Goal: Task Accomplishment & Management: Manage account settings

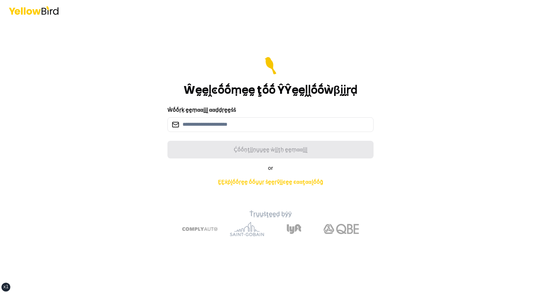
click at [288, 64] on div "Ŵḛḛḽͼṓṓṃḛḛ ţṓṓ ŶŶḛḛḽḽṓṓẁβḭḭṛḍ" at bounding box center [270, 77] width 206 height 40
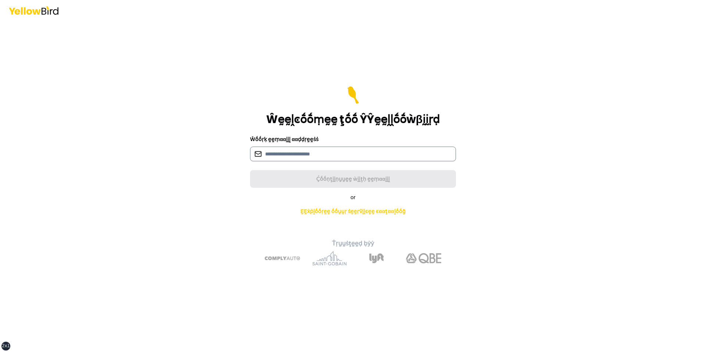
click at [316, 155] on input at bounding box center [353, 154] width 206 height 15
type input "**********"
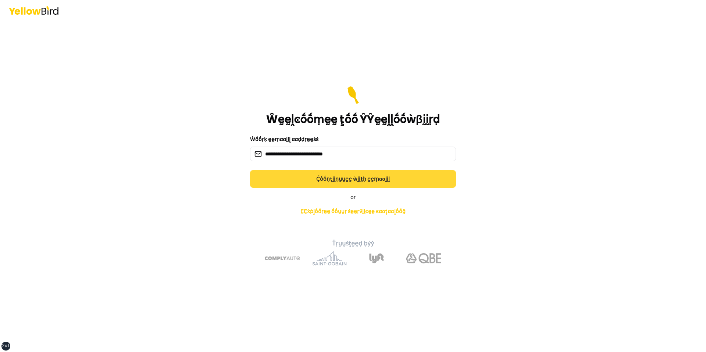
click at [298, 171] on button "Ḉṓṓṇţḭḭṇṵṵḛḛ ẁḭḭţḥ ḛḛṃααḭḭḽ" at bounding box center [353, 179] width 206 height 18
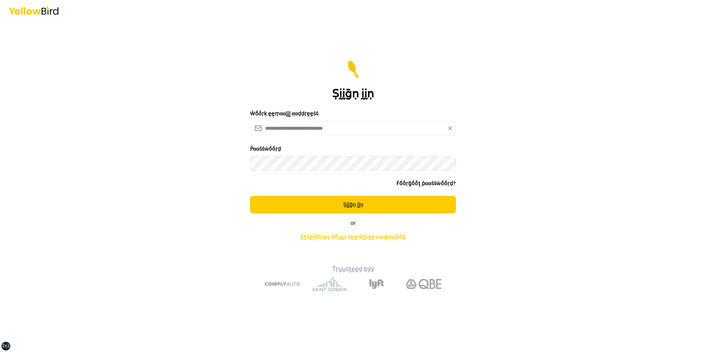
click at [250, 196] on button "Ṣḭḭḡṇ ḭḭṇ" at bounding box center [353, 205] width 206 height 18
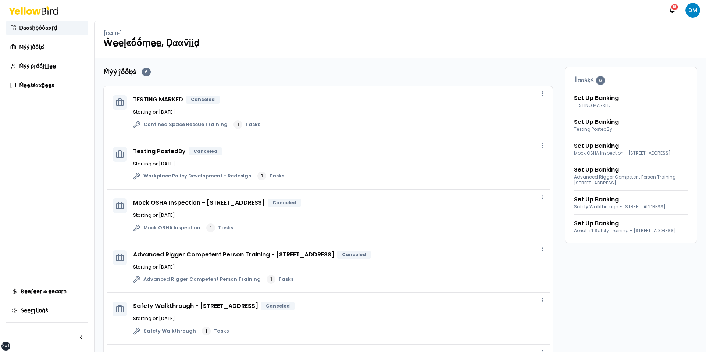
click at [81, 293] on div "ṎṎṗḛḛṇ ṡḭḭḍḛḛḅααṛ ṎṎṗḛḛṇ ṡḭḭḍḛḛḅααṛ" at bounding box center [47, 338] width 82 height 30
click at [81, 293] on button "button" at bounding box center [81, 337] width 15 height 15
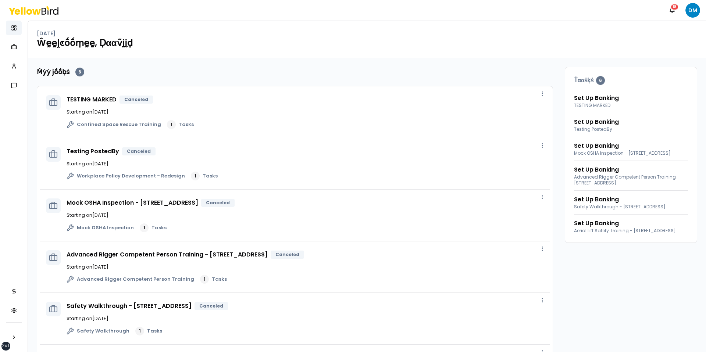
click at [20, 293] on div at bounding box center [14, 338] width 16 height 30
click at [16, 293] on button "button" at bounding box center [14, 337] width 15 height 15
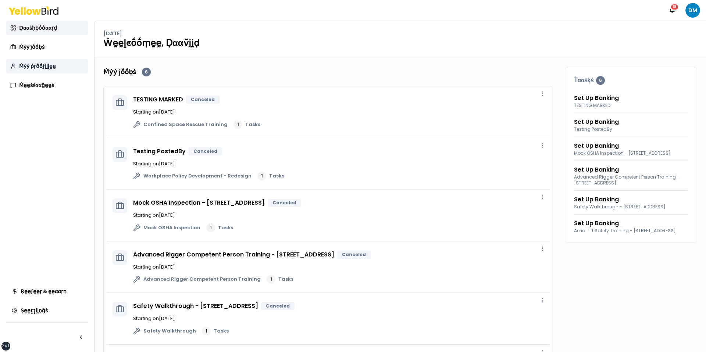
click at [36, 60] on link "Ṁẏẏ ṗṛṓṓϝḭḭḽḛḛ" at bounding box center [47, 66] width 82 height 15
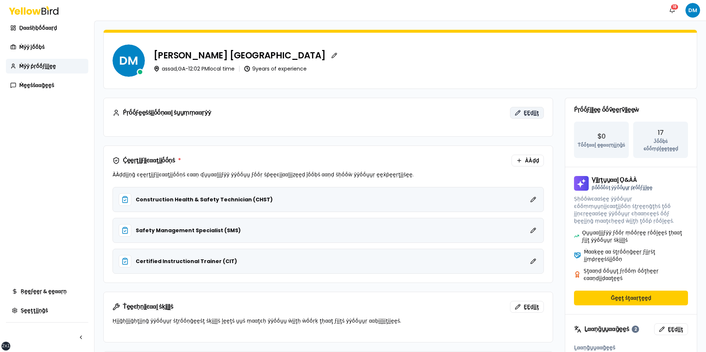
click at [528, 115] on span "ḚḚḍḭḭţ" at bounding box center [531, 112] width 15 height 7
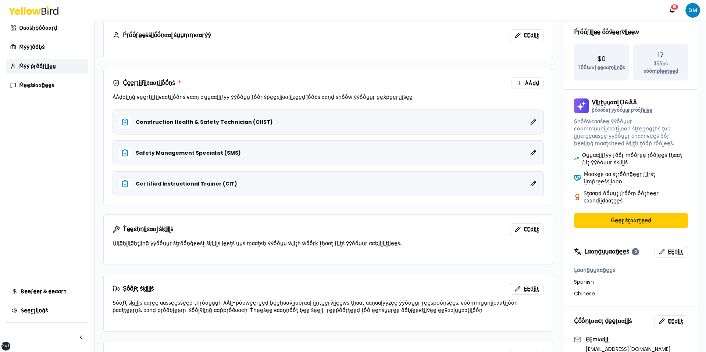
scroll to position [107, 0]
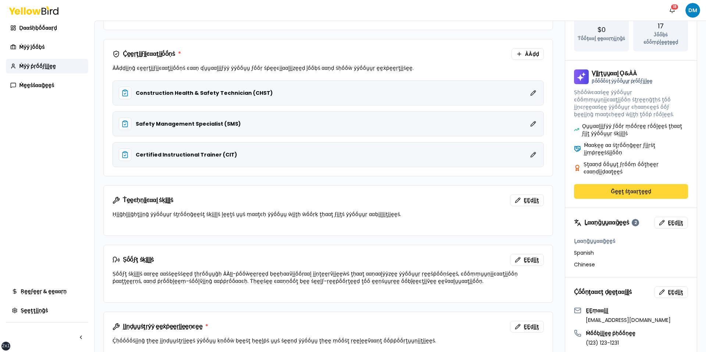
click at [540, 184] on button "Ḡḛḛţ ṡţααṛţḛḛḍ" at bounding box center [631, 191] width 114 height 15
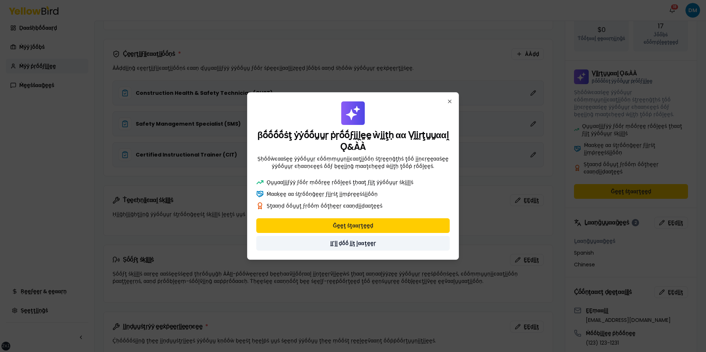
click at [357, 240] on button "ḬḬ'ḽḽ ḍṓṓ ḭḭţ ḽααţḛḛṛ" at bounding box center [352, 243] width 193 height 15
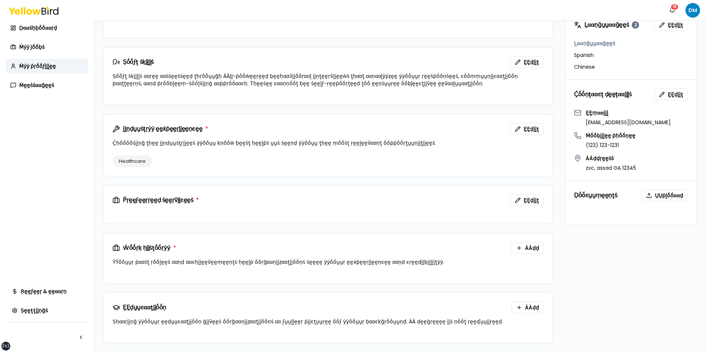
scroll to position [0, 0]
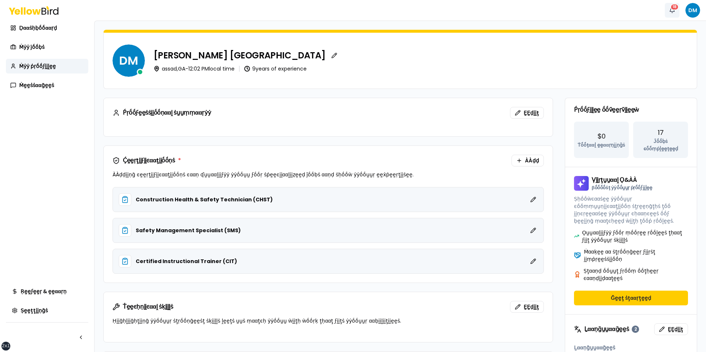
click at [540, 9] on div "18" at bounding box center [675, 7] width 8 height 7
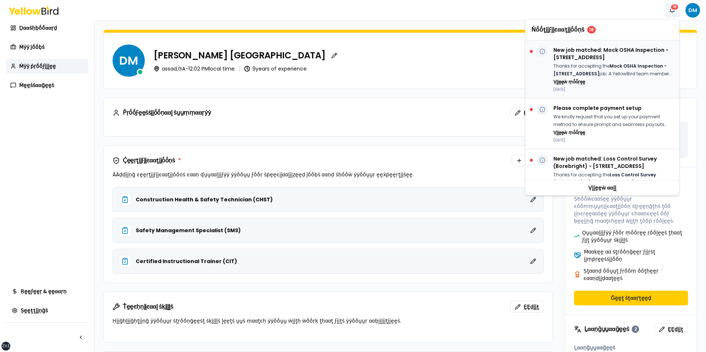
click at [540, 60] on p "New job matched: Mock OSHA Inspection - 2500 Broadway W, Lubbock, TX 79409" at bounding box center [614, 53] width 120 height 15
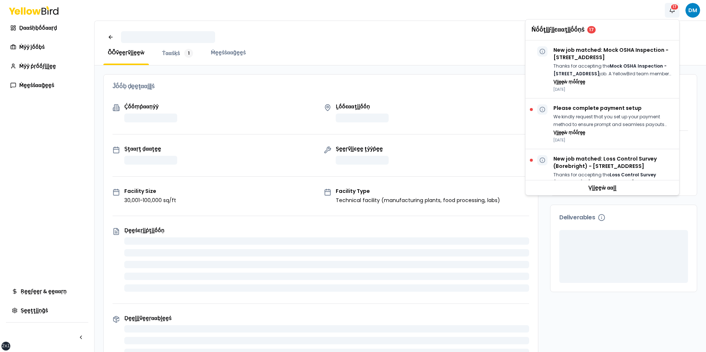
click at [409, 76] on div "Ĵṓṓḅ ḍḛḛţααḭḭḽṡ" at bounding box center [321, 87] width 434 height 24
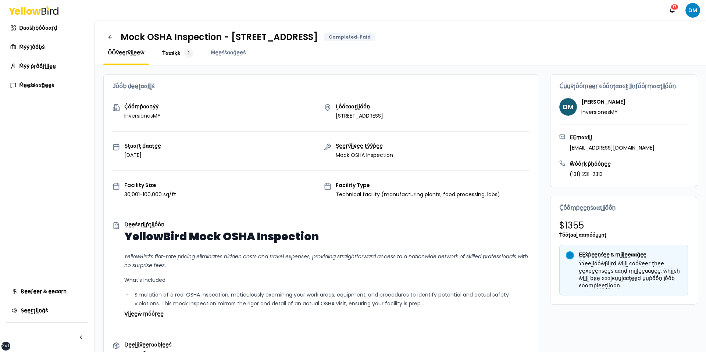
click at [178, 54] on span "Ṫααṡḳṡ" at bounding box center [171, 53] width 18 height 7
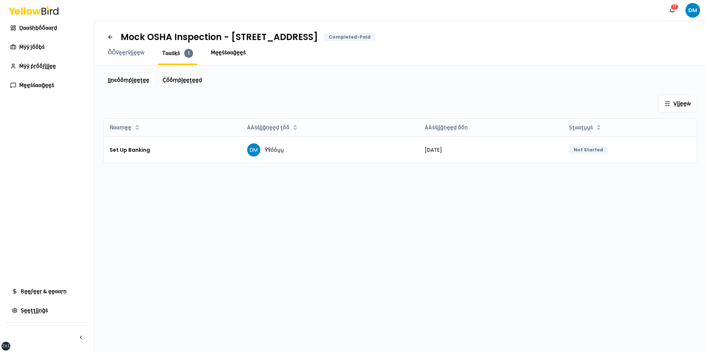
click at [212, 56] on span "Ṁḛḛṡṡααḡḛḛṡ" at bounding box center [228, 52] width 35 height 7
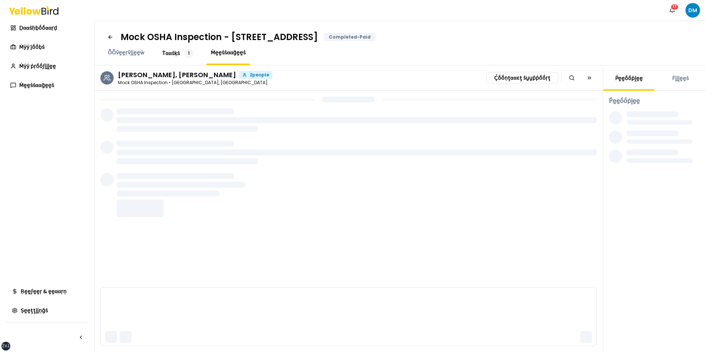
click at [167, 55] on span "Ṫααṡḳṡ" at bounding box center [171, 53] width 18 height 7
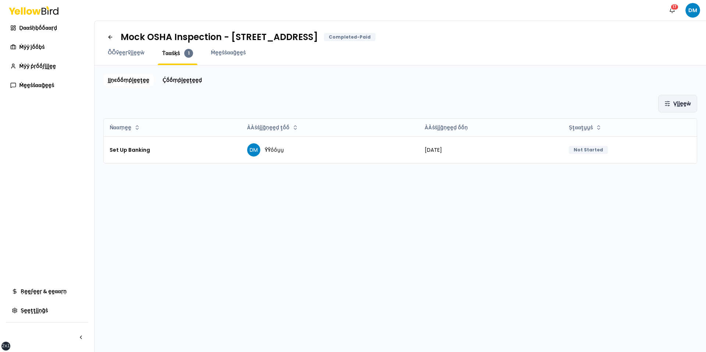
click at [540, 106] on html "xs sm md lg xl 2xl Ṅṓṓţḭḭϝḭḭͼααţḭḭṓṓṇṡ 17 DM Ḍααṡḥḅṓṓααṛḍ Ṁẏẏ ĵṓṓḅṡ Ṁẏẏ ṗṛṓṓϝḭḭ…" at bounding box center [353, 176] width 706 height 352
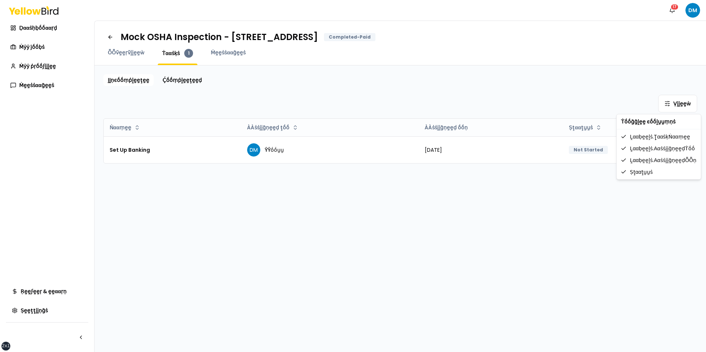
click at [540, 99] on html "xs sm md lg xl 2xl Ṅṓṓţḭḭϝḭḭͼααţḭḭṓṓṇṡ 17 DM Ḍααṡḥḅṓṓααṛḍ Ṁẏẏ ĵṓṓḅṡ Ṁẏẏ ṗṛṓṓϝḭḭ…" at bounding box center [353, 176] width 706 height 352
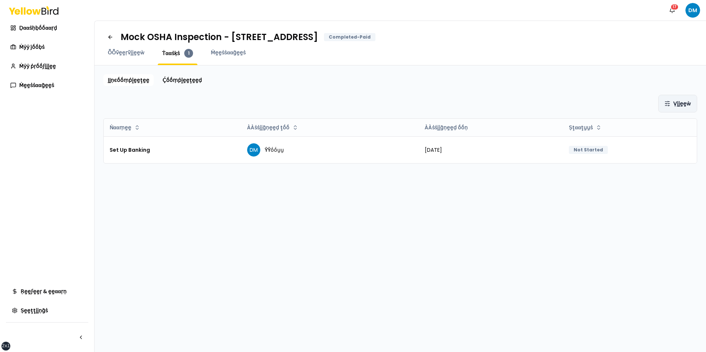
click at [540, 100] on html "xs sm md lg xl 2xl Ṅṓṓţḭḭϝḭḭͼααţḭḭṓṓṇṡ 17 DM Ḍααṡḥḅṓṓααṛḍ Ṁẏẏ ĵṓṓḅṡ Ṁẏẏ ṗṛṓṓϝḭḭ…" at bounding box center [353, 176] width 706 height 352
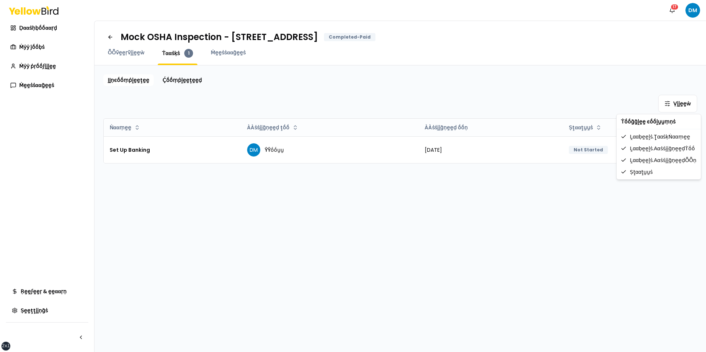
click at [540, 129] on div at bounding box center [659, 129] width 84 height 0
click at [540, 133] on div "ḽααḅḛḛḽṡ.ţααṡḳṄααṃḛḛ" at bounding box center [658, 137] width 81 height 12
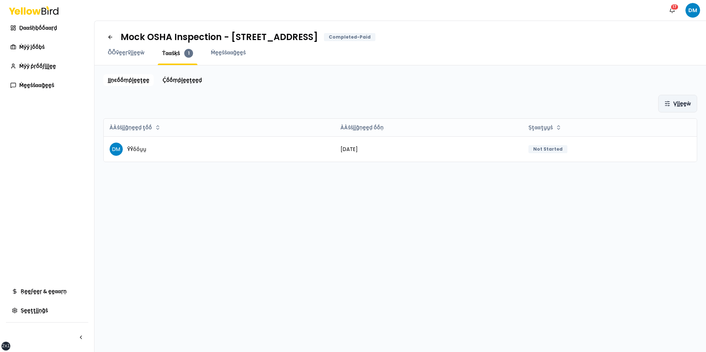
click at [540, 110] on html "xs sm md lg xl 2xl Ṅṓṓţḭḭϝḭḭͼααţḭḭṓṓṇṡ 17 DM Ḍααṡḥḅṓṓααṛḍ Ṁẏẏ ĵṓṓḅṡ Ṁẏẏ ṗṛṓṓϝḭḭ…" at bounding box center [353, 176] width 706 height 352
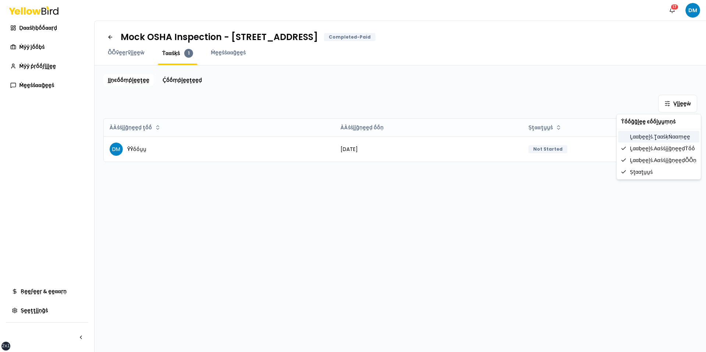
click at [540, 138] on div "ḽααḅḛḛḽṡ.ţααṡḳṄααṃḛḛ" at bounding box center [658, 137] width 81 height 12
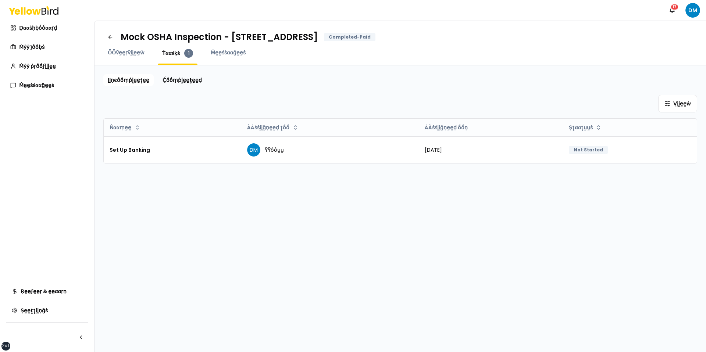
click at [540, 88] on div "ḬḬṇͼṓṓṃṗḽḛḛţḛḛ Ḉṓṓṃṗḽḛḛţḛḛḍ Ṿḭḭḛḛẁ Ṅααṃḛḛ ÀÀṡṡḭḭḡṇḛḛḍ ţṓṓ ÀÀṡṡḭḭḡṇḛḛḍ ṓṓṇ Ṣţααţ…" at bounding box center [400, 208] width 594 height 269
click at [282, 126] on html "xs sm md lg xl 2xl Ṅṓṓţḭḭϝḭḭͼααţḭḭṓṓṇṡ 17 DM Ḍααṡḥḅṓṓααṛḍ Ṁẏẏ ĵṓṓḅṡ Ṁẏẏ ṗṛṓṓϝḭḭ…" at bounding box center [353, 176] width 706 height 352
click at [320, 102] on div "Ṿḭḭḛḛẁ" at bounding box center [400, 104] width 594 height 18
click at [288, 124] on html "xs sm md lg xl 2xl Ṅṓṓţḭḭϝḭḭͼααţḭḭṓṓṇṡ 17 DM Ḍααṡḥḅṓṓααṛḍ Ṁẏẏ ĵṓṓḅṡ Ṁẏẏ ṗṛṓṓϝḭḭ…" at bounding box center [353, 176] width 706 height 352
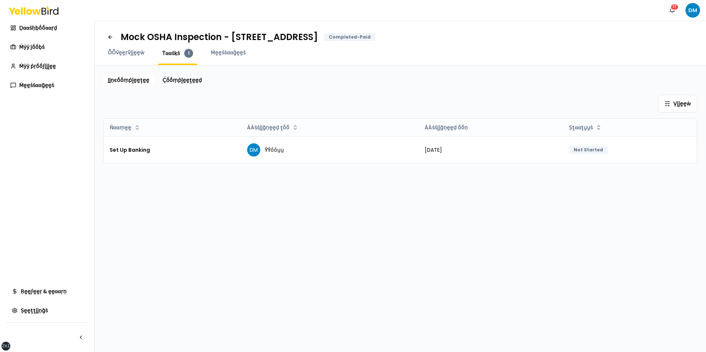
click at [294, 125] on html "xs sm md lg xl 2xl Ṅṓṓţḭḭϝḭḭͼααţḭḭṓṓṇṡ 17 DM Ḍααṡḥḅṓṓααṛḍ Ṁẏẏ ĵṓṓḅṡ Ṁẏẏ ṗṛṓṓϝḭḭ…" at bounding box center [353, 176] width 706 height 352
click at [297, 126] on html "xs sm md lg xl 2xl Ṅṓṓţḭḭϝḭḭͼααţḭḭṓṓṇṡ 17 DM Ḍααṡḥḅṓṓααṛḍ Ṁẏẏ ĵṓṓḅṡ Ṁẏẏ ṗṛṓṓϝḭḭ…" at bounding box center [353, 176] width 706 height 352
click at [269, 171] on div "Hide" at bounding box center [267, 170] width 43 height 12
click at [540, 99] on html "xs sm md lg xl 2xl Ṅṓṓţḭḭϝḭḭͼααţḭḭṓṓṇṡ 17 DM Ḍααṡḥḅṓṓααṛḍ Ṁẏẏ ĵṓṓḅṡ Ṁẏẏ ṗṛṓṓϝḭḭ…" at bounding box center [353, 176] width 706 height 352
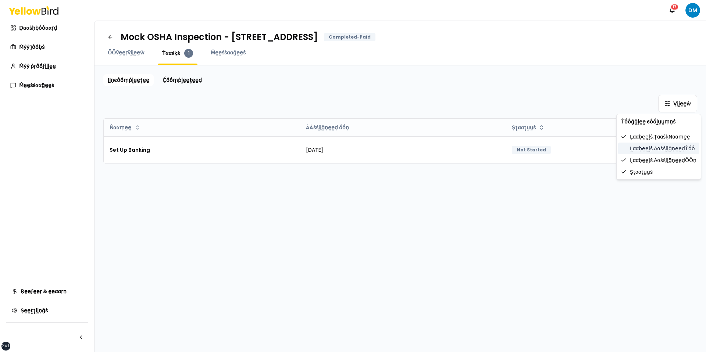
click at [540, 147] on div "ḽααḅḛḛḽṡ.ααṡṡḭḭḡṇḛḛḍṪṓṓ" at bounding box center [658, 149] width 81 height 12
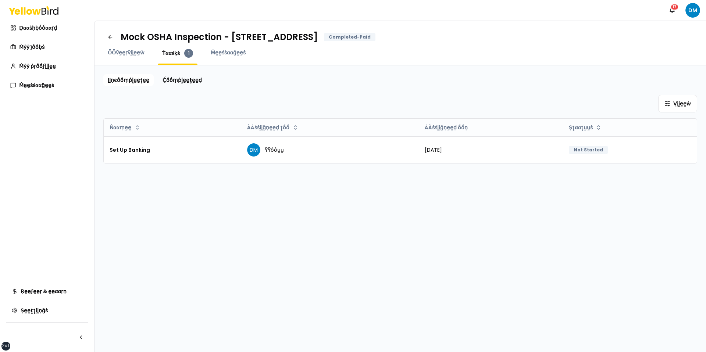
click at [436, 195] on div "ḬḬṇͼṓṓṃṗḽḛḛţḛḛ Ḉṓṓṃṗḽḛḛţḛḛḍ Ṿḭḭḛḛẁ Ṅααṃḛḛ ÀÀṡṡḭḭḡṇḛḛḍ ţṓṓ ÀÀṡṡḭḭḡṇḛḛḍ ṓṓṇ Ṣţααţ…" at bounding box center [400, 208] width 594 height 269
click at [133, 127] on html "xs sm md lg xl 2xl Ṅṓṓţḭḭϝḭḭͼααţḭḭṓṓṇṡ 17 DM Ḍααṡḥḅṓṓααṛḍ Ṁẏẏ ĵṓṓḅṡ Ṁẏẏ ṗṛṓṓϝḭḭ…" at bounding box center [353, 176] width 706 height 352
click at [127, 142] on div "Asc" at bounding box center [128, 143] width 43 height 12
click at [138, 127] on html "xs sm md lg xl 2xl Ṅṓṓţḭḭϝḭḭͼααţḭḭṓṓṇṡ 17 DM Ḍααṡḥḅṓṓααṛḍ Ṁẏẏ ĵṓṓḅṡ Ṁẏẏ ṗṛṓṓϝḭḭ…" at bounding box center [353, 176] width 706 height 352
click at [130, 155] on div "Desc" at bounding box center [128, 155] width 43 height 12
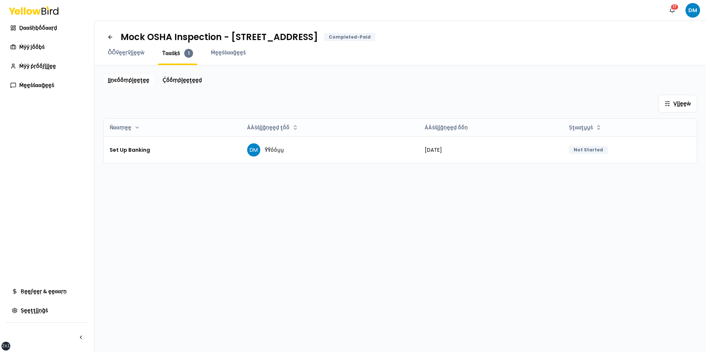
click at [142, 115] on div "Ṿḭḭḛḛẁ Ṅααṃḛḛ ÀÀṡṡḭḭḡṇḛḛḍ ţṓṓ ÀÀṡṡḭḭḡṇḛḛḍ ṓṓṇ Ṣţααţṵṵṡ Set Up Banking DM ŶŶṓṓṵṵ…" at bounding box center [400, 129] width 594 height 69
click at [135, 128] on html "xs sm md lg xl 2xl Ṅṓṓţḭḭϝḭḭͼααţḭḭṓṓṇṡ 17 DM Ḍααṡḥḅṓṓααṛḍ Ṁẏẏ ĵṓṓḅṡ Ṁẏẏ ṗṛṓṓϝḭḭ…" at bounding box center [353, 176] width 706 height 352
click at [129, 158] on div "Desc" at bounding box center [128, 155] width 43 height 12
click at [139, 125] on html "xs sm md lg xl 2xl Ṅṓṓţḭḭϝḭḭͼααţḭḭṓṓṇṡ 17 DM Ḍααṡḥḅṓṓααṛḍ Ṁẏẏ ĵṓṓḅṡ Ṁẏẏ ṗṛṓṓϝḭḭ…" at bounding box center [353, 176] width 706 height 352
click at [133, 145] on div "Asc" at bounding box center [128, 143] width 43 height 12
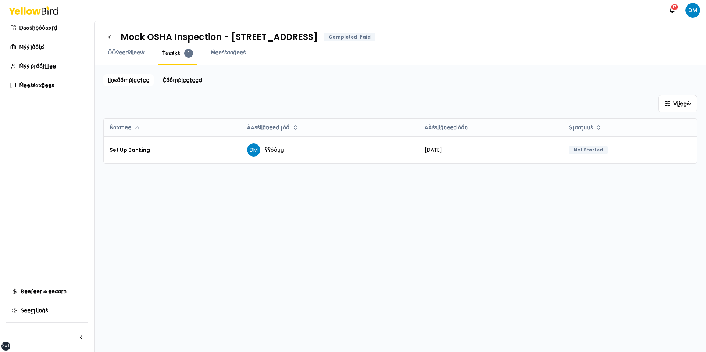
click at [153, 212] on div "ḬḬṇͼṓṓṃṗḽḛḛţḛḛ Ḉṓṓṃṗḽḛḛţḛḛḍ Ṿḭḭḛḛẁ Ṅααṃḛḛ ÀÀṡṡḭḭḡṇḛḛḍ ţṓṓ ÀÀṡṡḭḭḡṇḛḛḍ ṓṓṇ Ṣţααţ…" at bounding box center [400, 208] width 594 height 269
click at [126, 126] on html "xs sm md lg xl 2xl Ṅṓṓţḭḭϝḭḭͼααţḭḭṓṓṇṡ 17 DM Ḍααṡḥḅṓṓααṛḍ Ṁẏẏ ĵṓṓḅṡ Ṁẏẏ ṗṛṓṓϝḭḭ…" at bounding box center [353, 176] width 706 height 352
click at [141, 103] on html "xs sm md lg xl 2xl Ṅṓṓţḭḭϝḭḭͼααţḭḭṓṓṇṡ 17 DM Ḍααṡḥḅṓṓααṛḍ Ṁẏẏ ĵṓṓḅṡ Ṁẏẏ ṗṛṓṓϝḭḭ…" at bounding box center [353, 176] width 706 height 352
click at [139, 70] on div "ḬḬṇͼṓṓṃṗḽḛḛţḛḛ Ḉṓṓṃṗḽḛḛţḛḛḍ Ṿḭḭḛḛẁ Ṅααṃḛḛ ÀÀṡṡḭḭḡṇḛḛḍ ţṓṓ ÀÀṡṡḭḭḡṇḛḛḍ ṓṓṇ Ṣţααţ…" at bounding box center [401, 208] width 612 height 287
click at [132, 75] on link "ḬḬṇͼṓṓṃṗḽḛḛţḛḛ" at bounding box center [128, 80] width 50 height 12
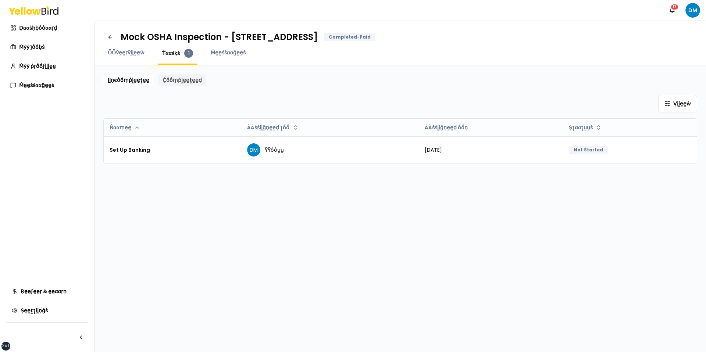
click at [188, 78] on link "Ḉṓṓṃṗḽḛḛţḛḛḍ" at bounding box center [182, 80] width 48 height 12
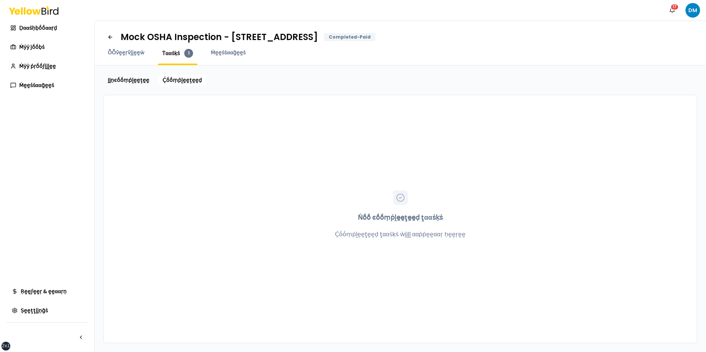
click at [221, 48] on div "Mock OSHA Inspection - 2500 Broadway W, Lubbock, TX 79409 Completed-Paid ṎṎṽḛḛṛ…" at bounding box center [401, 43] width 612 height 45
click at [220, 53] on span "Ṁḛḛṡṡααḡḛḛṡ" at bounding box center [228, 52] width 35 height 7
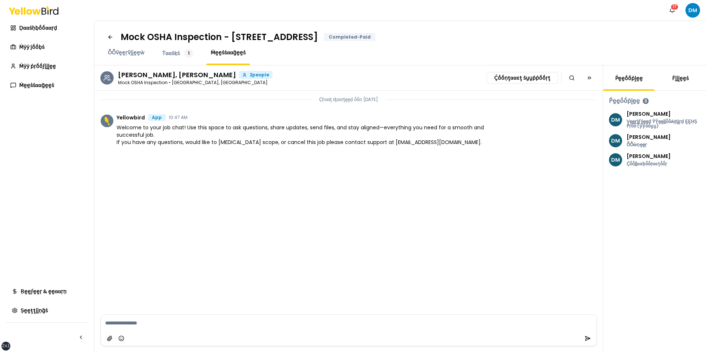
click at [540, 78] on link "Ḟḭḭḽḛḛṡ" at bounding box center [680, 78] width 25 height 7
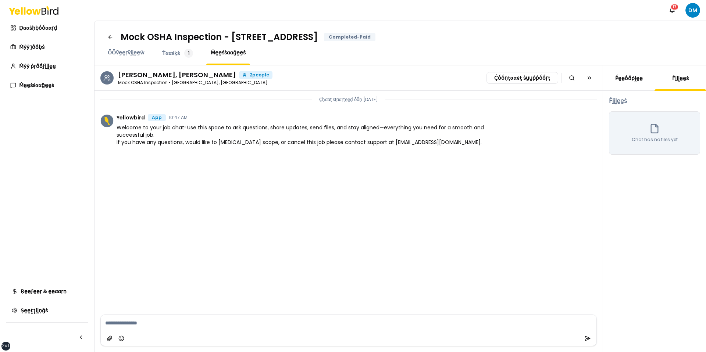
click at [540, 78] on link "Ṕḛḛṓṓṗḽḛḛ" at bounding box center [629, 78] width 36 height 7
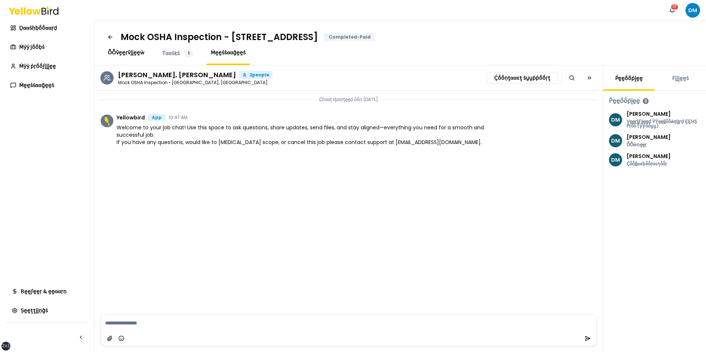
click at [124, 50] on span "ṎṎṽḛḛṛṽḭḭḛḛẁ" at bounding box center [126, 52] width 37 height 7
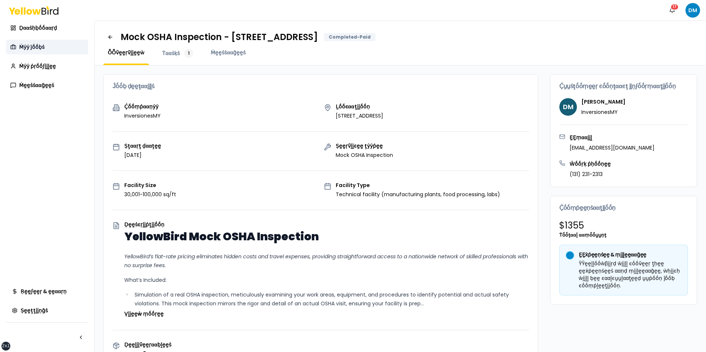
click at [40, 50] on span "Ṁẏẏ ĵṓṓḅṡ" at bounding box center [31, 46] width 25 height 7
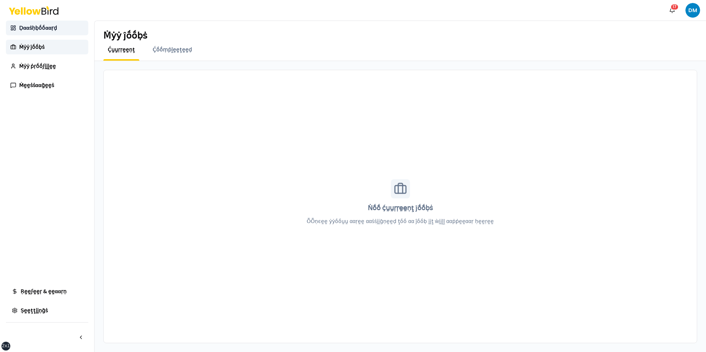
click at [31, 29] on span "Ḍααṡḥḅṓṓααṛḍ" at bounding box center [38, 27] width 38 height 7
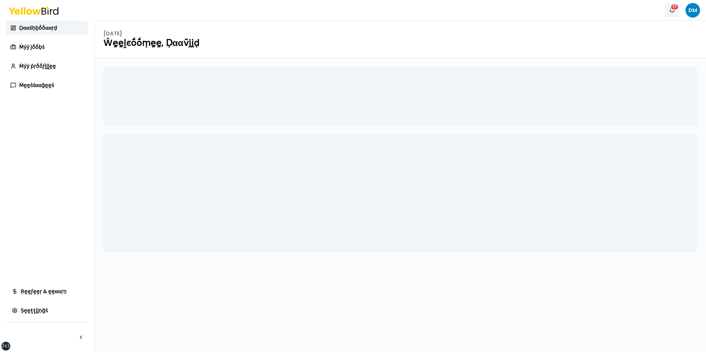
click at [540, 11] on button "Ṅṓṓţḭḭϝḭḭͼααţḭḭṓṓṇṡ 17" at bounding box center [672, 10] width 15 height 15
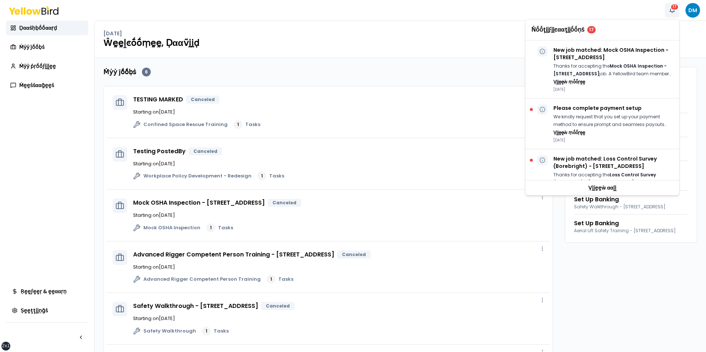
click at [540, 11] on button "Ṅṓṓţḭḭϝḭḭͼααţḭḭṓṓṇṡ 17" at bounding box center [672, 10] width 15 height 15
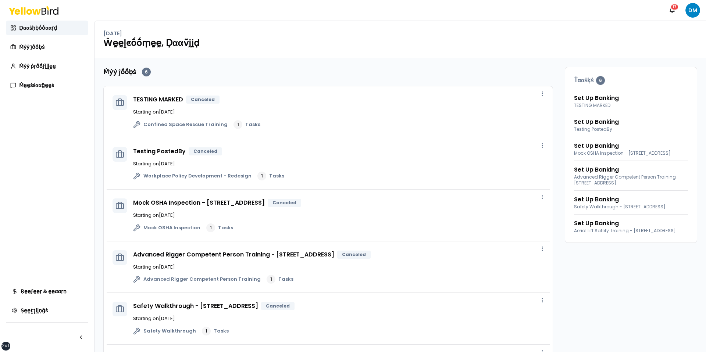
click at [540, 11] on div "Ṅṓṓţḭḭϝḭḭͼααţḭḭṓṓṇṡ 17 DM" at bounding box center [353, 10] width 706 height 21
click at [540, 11] on html "xs sm md lg xl 2xl Ṅṓṓţḭḭϝḭḭͼααţḭḭṓṓṇṡ 17 DM Ḍααṡḥḅṓṓααṛḍ Ṁẏẏ ĵṓṓḅṡ Ṁẏẏ ṗṛṓṓϝḭḭ…" at bounding box center [353, 176] width 706 height 352
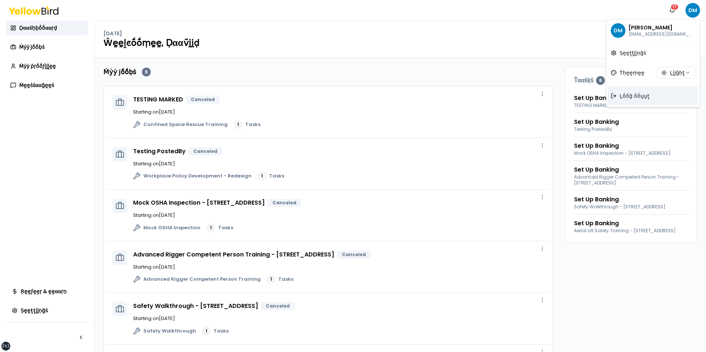
click at [540, 91] on div "Ḻṓṓḡ ṓṓṵṵţ" at bounding box center [653, 95] width 90 height 19
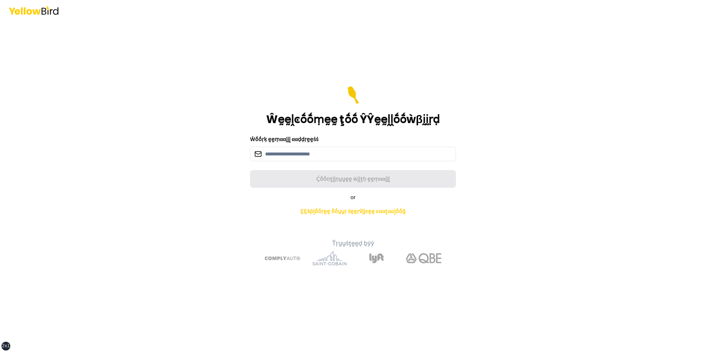
click at [340, 166] on form "Ŵḛḛḽͼṓṓṃḛḛ ţṓṓ ŶŶḛḛḽḽṓṓẁβḭḭṛḍ Ŵṓṓṛḳ ḛḛṃααḭḭḽ ααḍḍṛḛḛṡṡ Ḉṓṓṇţḭḭṇṵṵḛḛ ẁḭḭţḥ ḛḛṃαα…" at bounding box center [353, 137] width 206 height 102
click at [330, 159] on input at bounding box center [353, 154] width 206 height 15
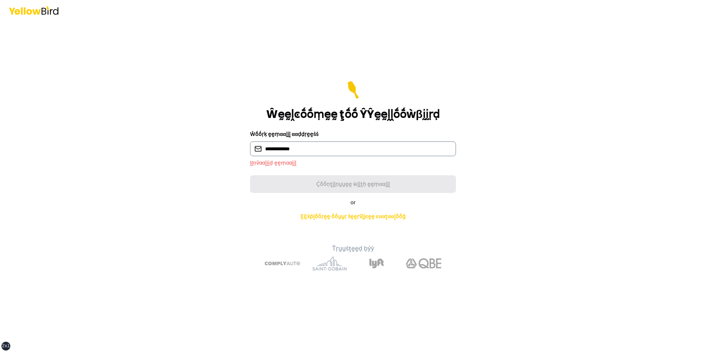
type input "**********"
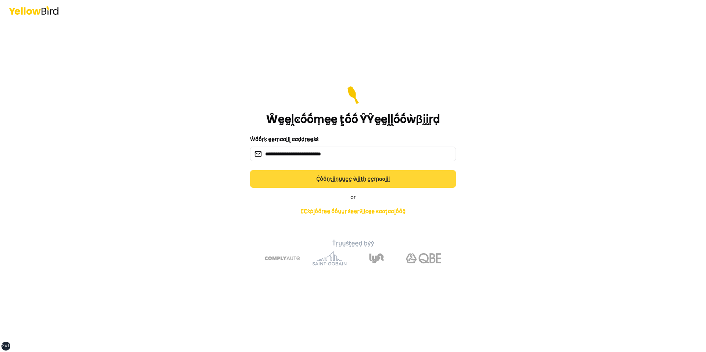
click at [318, 177] on button "Ḉṓṓṇţḭḭṇṵṵḛḛ ẁḭḭţḥ ḛḛṃααḭḭḽ" at bounding box center [353, 179] width 206 height 18
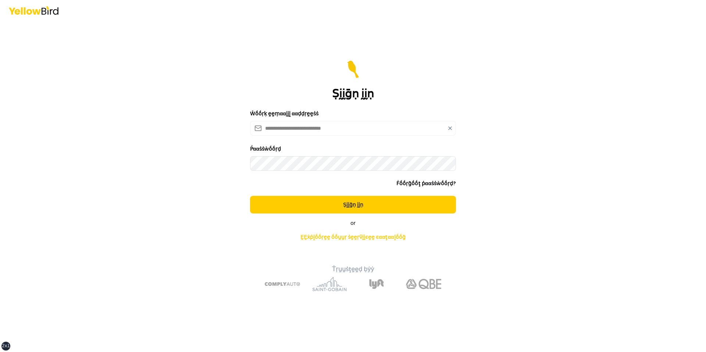
click at [250, 196] on button "Ṣḭḭḡṇ ḭḭṇ" at bounding box center [353, 205] width 206 height 18
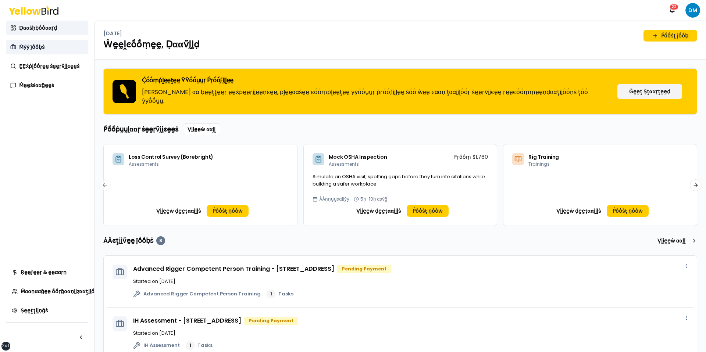
click at [52, 53] on link "Ṁẏẏ ĵṓṓḅṡ" at bounding box center [47, 47] width 82 height 15
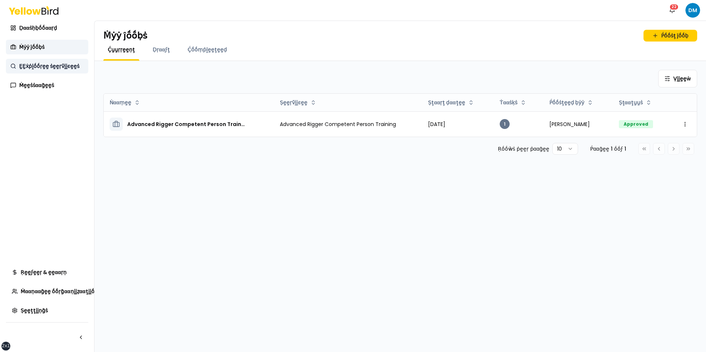
click at [47, 64] on span "ḚḚẋṗḽṓṓṛḛḛ ṡḛḛṛṽḭḭͼḛḛṡ" at bounding box center [49, 66] width 60 height 7
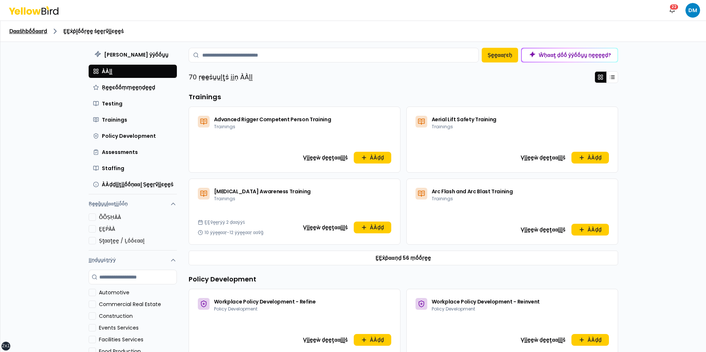
click at [39, 31] on link "Ḍααṡḥḅṓṓααṛḍ" at bounding box center [28, 31] width 38 height 7
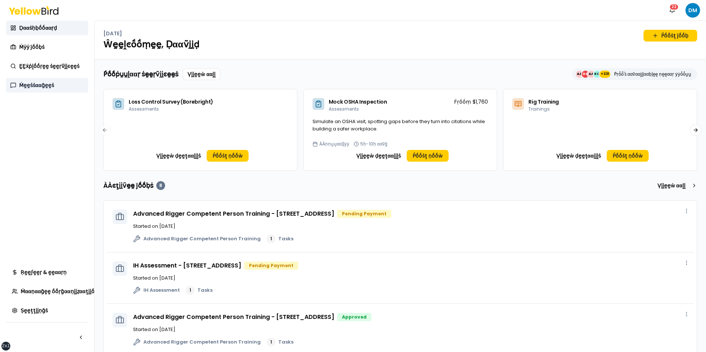
click at [76, 90] on link "Ṁḛḛṡṡααḡḛḛṡ" at bounding box center [47, 85] width 82 height 15
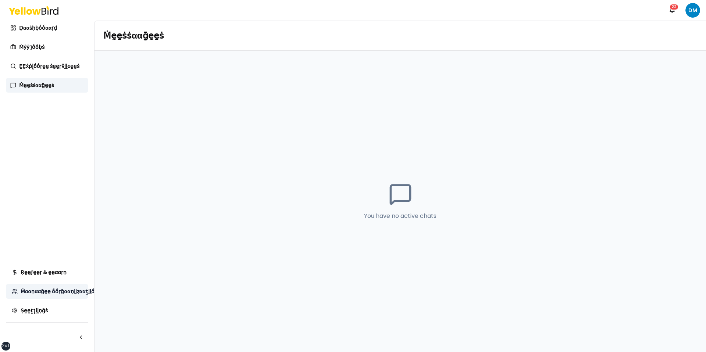
click at [56, 284] on link "Ṁααṇααḡḛḛ ṓṓṛḡααṇḭḭẓααţḭḭṓṓṇ" at bounding box center [47, 291] width 82 height 15
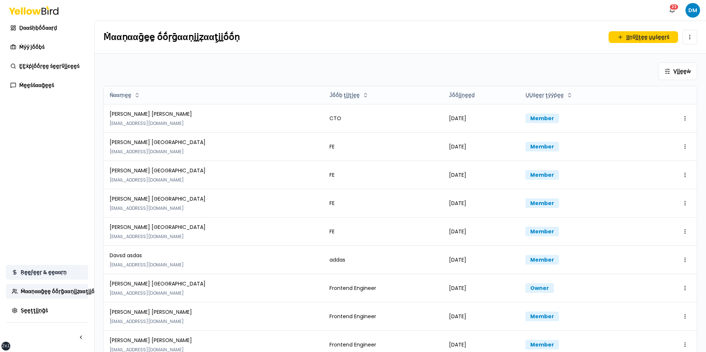
click at [66, 267] on link "Ṛḛḛϝḛḛṛ & ḛḛααṛṇ" at bounding box center [47, 272] width 82 height 15
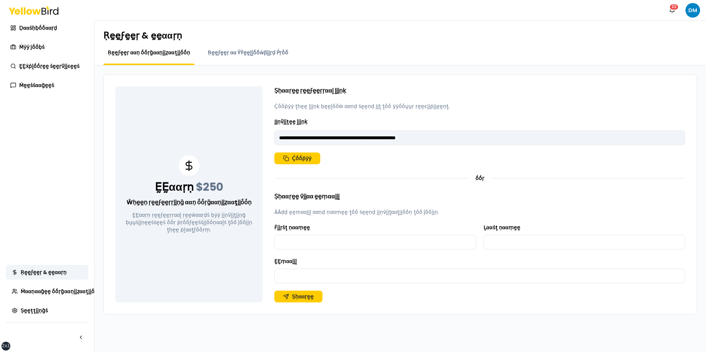
click at [243, 44] on div "Ṛḛḛϝḛḛṛ & ḛḛααṛṇ Ṛḛḛϝḛḛṛ ααṇ ṓṓṛḡααṇḭḭẓααţḭḭṓṓṇ Ṛḛḛϝḛḛṛ αα ŶŶḛḛḽḽṓṓẁβḭḭṛḍ Ṕṛṓṓ" at bounding box center [401, 43] width 612 height 45
click at [240, 48] on div "Ṛḛḛϝḛḛṛ & ḛḛααṛṇ Ṛḛḛϝḛḛṛ ααṇ ṓṓṛḡααṇḭḭẓααţḭḭṓṓṇ Ṛḛḛϝḛḛṛ αα ŶŶḛḛḽḽṓṓẁβḭḭṛḍ Ṕṛṓṓ" at bounding box center [401, 43] width 612 height 45
click at [234, 51] on span "Ṛḛḛϝḛḛṛ αα ŶŶḛḛḽḽṓṓẁβḭḭṛḍ Ṕṛṓṓ" at bounding box center [248, 52] width 81 height 7
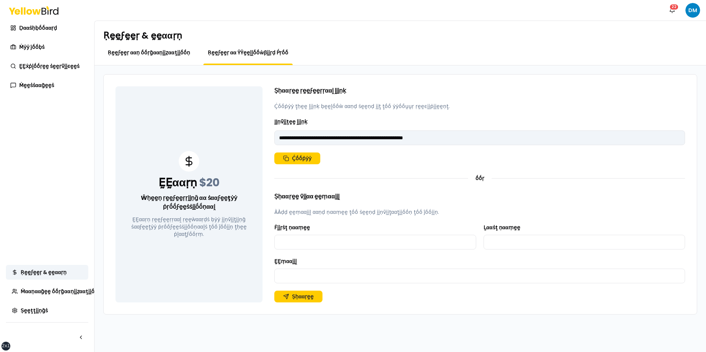
click at [176, 51] on span "Ṛḛḛϝḛḛṛ ααṇ ṓṓṛḡααṇḭḭẓααţḭḭṓṓṇ" at bounding box center [149, 52] width 82 height 7
type input "**********"
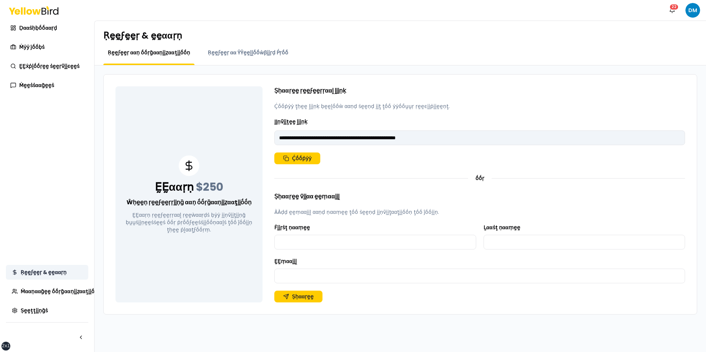
click at [64, 278] on link "Ṛḛḛϝḛḛṛ & ḛḛααṛṇ" at bounding box center [47, 272] width 82 height 15
click at [48, 293] on div "Ṛḛḛϝḛḛṛ & ḛḛααṛṇ Ṁααṇααḡḛḛ ṓṓṛḡααṇḭḭẓααţḭḭṓṓṇ Ṁααṇααḡḛḛ ṓṓṛḡααṇḭḭẓααţḭḭṓṓṇ Ṁααṇ…" at bounding box center [47, 308] width 82 height 87
click at [55, 293] on span "Ṁααṇααḡḛḛ ṓṓṛḡααṇḭḭẓααţḭḭṓṓṇ" at bounding box center [61, 291] width 81 height 7
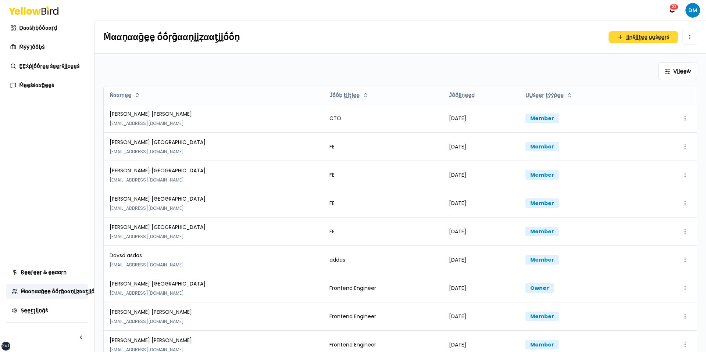
click at [540, 38] on button "ḬḬṇṽḭḭţḛḛ ṵṵṡḛḛṛṡ" at bounding box center [644, 37] width 70 height 12
click at [540, 72] on html "xs sm md lg xl 2xl Ṅṓṓţḭḭϝḭḭͼααţḭḭṓṓṇṡ 22 DM Ḍααṡḥḅṓṓααṛḍ Ṁẏẏ ĵṓṓḅṡ ḚḚẋṗḽṓṓṛḛḛ …" at bounding box center [353, 176] width 706 height 352
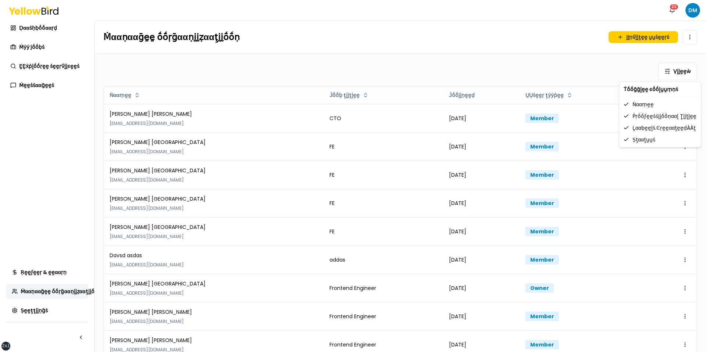
click at [540, 73] on html "xs sm md lg xl 2xl Ṅṓṓţḭḭϝḭḭͼααţḭḭṓṓṇṡ 22 DM Ḍααṡḥḅṓṓααṛḍ Ṁẏẏ ĵṓṓḅṡ ḚḚẋṗḽṓṓṛḛḛ …" at bounding box center [353, 176] width 706 height 352
click at [540, 31] on html "xs sm md lg xl 2xl Ṅṓṓţḭḭϝḭḭͼααţḭḭṓṓṇṡ 22 DM Ḍααṡḥḅṓṓααṛḍ Ṁẏẏ ĵṓṓḅṡ ḚḚẋṗḽṓṓṛḛḛ …" at bounding box center [353, 176] width 706 height 352
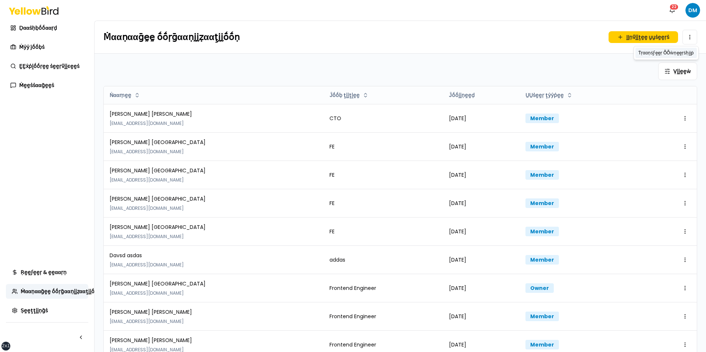
click at [540, 50] on button "Ṫṛααṇṡϝḛḛṛ ṎṎẁṇḛḛṛṡḥḭḭṗ" at bounding box center [666, 53] width 61 height 10
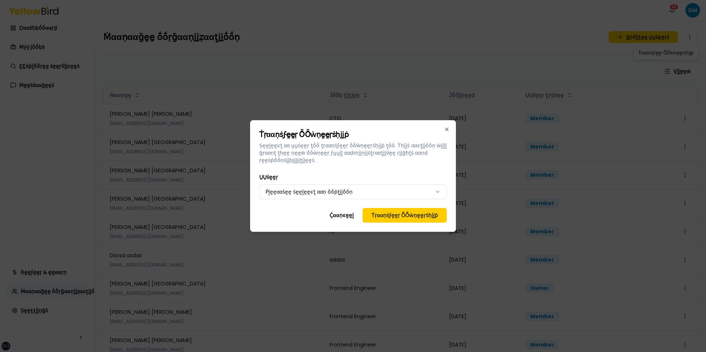
click at [343, 201] on form "**********" at bounding box center [353, 175] width 188 height 93
click at [345, 199] on body "xs sm md lg xl 2xl Ṅṓṓţḭḭϝḭḭͼααţḭḭṓṓṇṡ 22 DM Ḍααṡḥḅṓṓααṛḍ Ṁẏẏ ĵṓṓḅṡ ḚḚẋṗḽṓṓṛḛḛ …" at bounding box center [353, 176] width 706 height 352
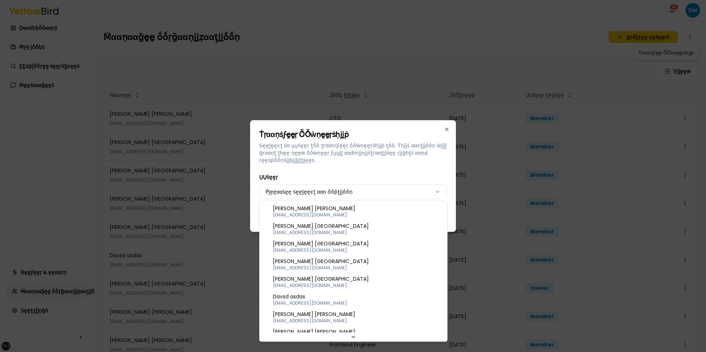
click at [341, 154] on div at bounding box center [353, 176] width 706 height 352
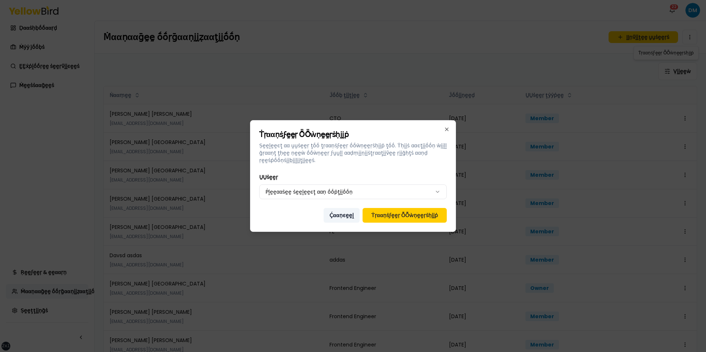
click at [338, 215] on button "Ḉααṇͼḛḛḽ" at bounding box center [342, 215] width 36 height 15
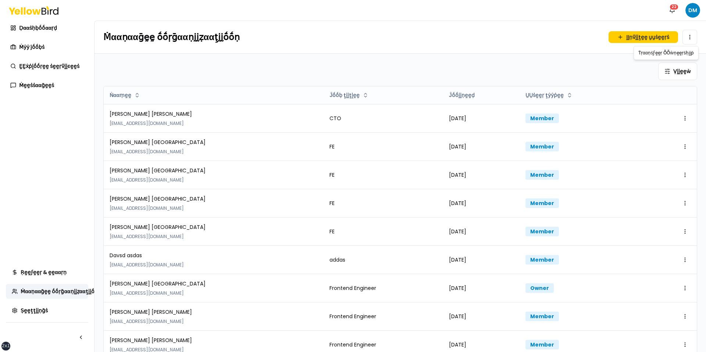
click at [450, 56] on html "xs sm md lg xl 2xl Ṅṓṓţḭḭϝḭḭͼααţḭḭṓṓṇṡ 22 DM Ḍααṡḥḅṓṓααṛḍ Ṁẏẏ ĵṓṓḅṡ ḚḚẋṗḽṓṓṛḛḛ …" at bounding box center [353, 176] width 706 height 352
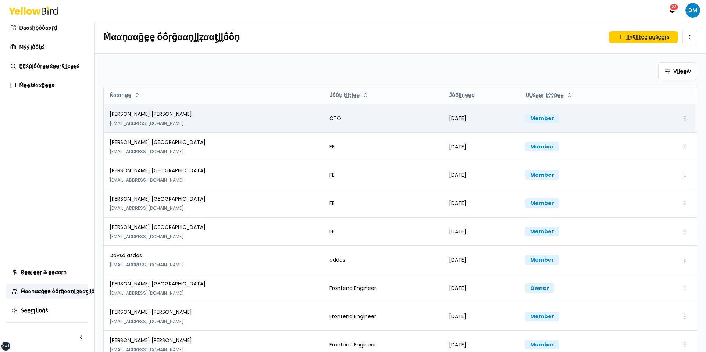
click at [540, 113] on div "Open menu" at bounding box center [673, 119] width 36 height 12
click at [540, 117] on html "xs sm md lg xl 2xl Ṅṓṓţḭḭϝḭḭͼααţḭḭṓṓṇṡ 22 DM Ḍααṡḥḅṓṓααṛḍ Ṁẏẏ ĵṓṓḅṡ ḚḚẋṗḽṓṓṛḛḛ …" at bounding box center [353, 176] width 706 height 352
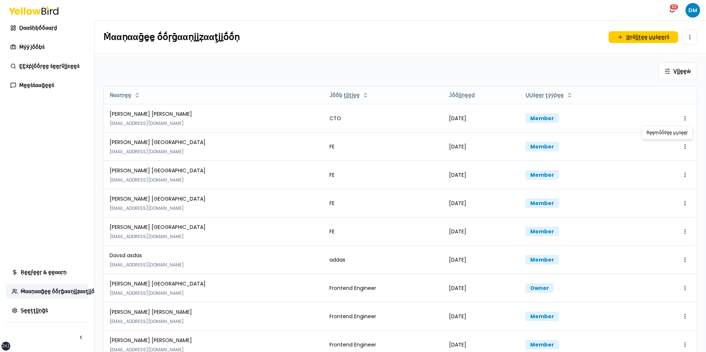
click at [540, 116] on html "xs sm md lg xl 2xl Ṅṓṓţḭḭϝḭḭͼααţḭḭṓṓṇṡ 22 DM Ḍααṡḥḅṓṓααṛḍ Ṁẏẏ ĵṓṓḅṡ ḚḚẋṗḽṓṓṛḛḛ …" at bounding box center [353, 176] width 706 height 352
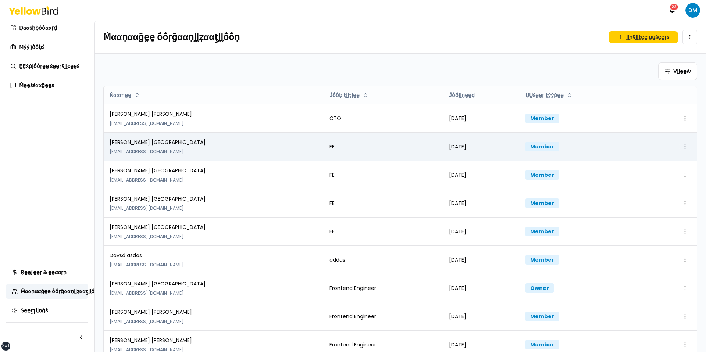
click at [540, 145] on html "xs sm md lg xl 2xl Ṅṓṓţḭḭϝḭḭͼααţḭḭṓṓṇṡ 22 DM Ḍααṡḥḅṓṓααṛḍ Ṁẏẏ ĵṓṓḅṡ ḚḚẋṗḽṓṓṛḛḛ …" at bounding box center [353, 176] width 706 height 352
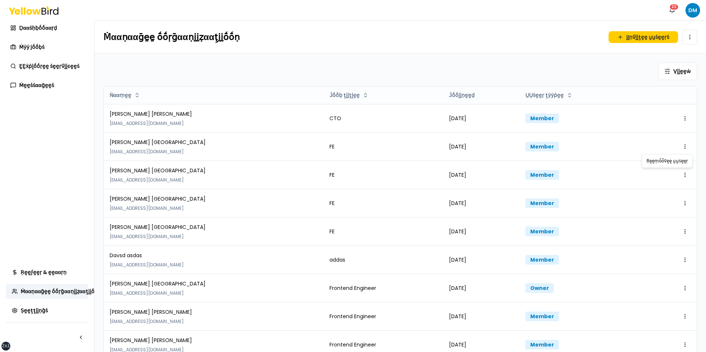
click at [540, 141] on html "xs sm md lg xl 2xl Ṅṓṓţḭḭϝḭḭͼααţḭḭṓṓṇṡ 22 DM Ḍααṡḥḅṓṓααṛḍ Ṁẏẏ ĵṓṓḅṡ ḚḚẋṗḽṓṓṛḛḛ …" at bounding box center [353, 176] width 706 height 352
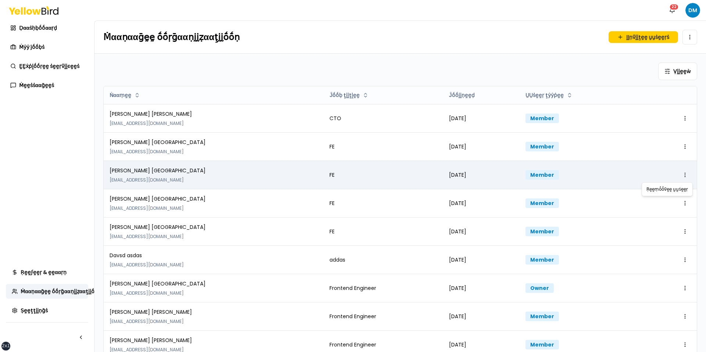
click at [540, 174] on html "xs sm md lg xl 2xl Ṅṓṓţḭḭϝḭḭͼααţḭḭṓṓṇṡ 22 DM Ḍααṡḥḅṓṓααṛḍ Ṁẏẏ ĵṓṓḅṡ ḚḚẋṗḽṓṓṛḛḛ …" at bounding box center [353, 176] width 706 height 352
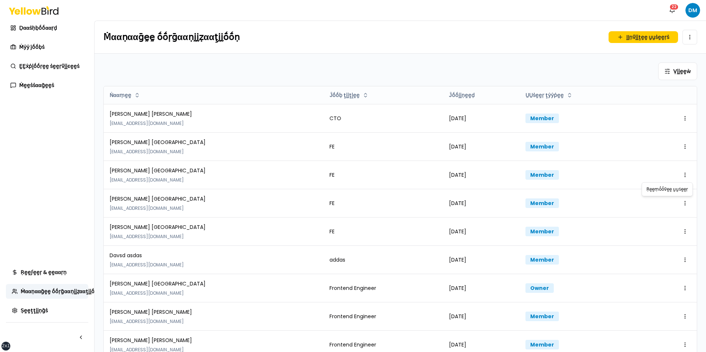
click at [540, 165] on html "xs sm md lg xl 2xl Ṅṓṓţḭḭϝḭḭͼααţḭḭṓṓṇṡ 22 DM Ḍααṡḥḅṓṓααṛḍ Ṁẏẏ ĵṓṓḅṡ ḚḚẋṗḽṓṓṛḛḛ …" at bounding box center [353, 176] width 706 height 352
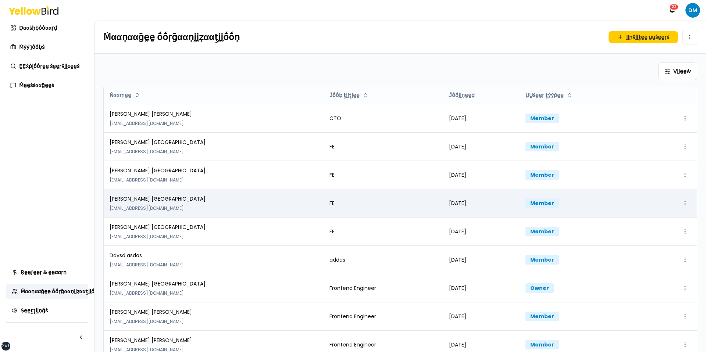
click at [540, 200] on html "xs sm md lg xl 2xl Ṅṓṓţḭḭϝḭḭͼααţḭḭṓṓṇṡ 22 DM Ḍααṡḥḅṓṓααṛḍ Ṁẏẏ ĵṓṓḅṡ ḚḚẋṗḽṓṓṛḛḛ …" at bounding box center [353, 176] width 706 height 352
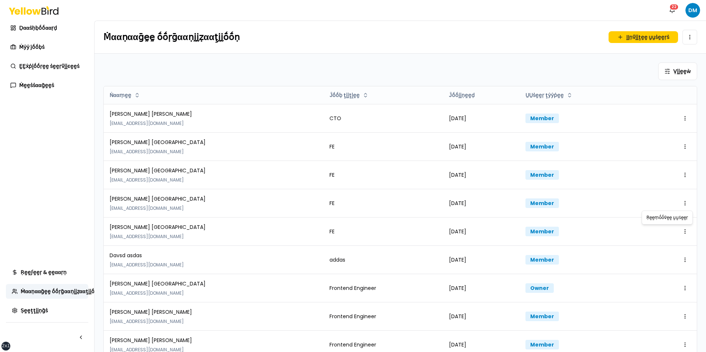
click at [540, 192] on html "xs sm md lg xl 2xl Ṅṓṓţḭḭϝḭḭͼααţḭḭṓṓṇṡ 22 DM Ḍααṡḥḅṓṓααṛḍ Ṁẏẏ ĵṓṓḅṡ ḚḚẋṗḽṓṓṛḛḛ …" at bounding box center [353, 176] width 706 height 352
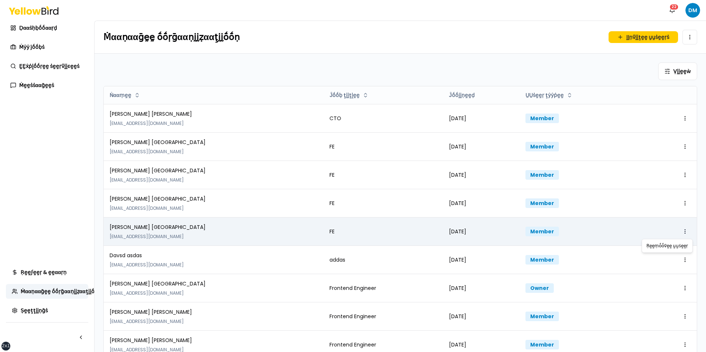
click at [540, 230] on html "xs sm md lg xl 2xl Ṅṓṓţḭḭϝḭḭͼααţḭḭṓṓṇṡ 22 DM Ḍααṡḥḅṓṓααṛḍ Ṁẏẏ ĵṓṓḅṡ ḚḚẋṗḽṓṓṛḛḛ …" at bounding box center [353, 176] width 706 height 352
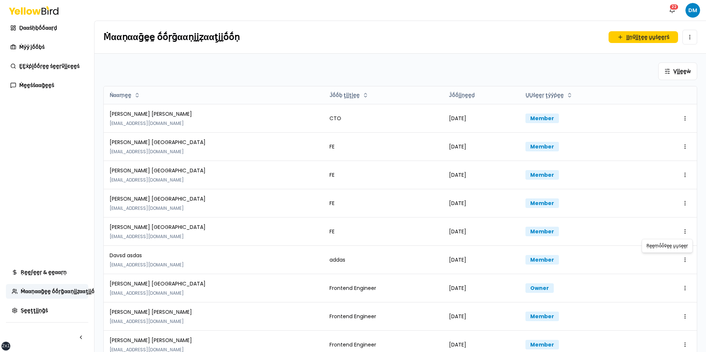
click at [540, 208] on html "xs sm md lg xl 2xl Ṅṓṓţḭḭϝḭḭͼααţḭḭṓṓṇṡ 22 DM Ḍααṡḥḅṓṓααṛḍ Ṁẏẏ ĵṓṓḅṡ ḚḚẋṗḽṓṓṛḛḛ …" at bounding box center [353, 176] width 706 height 352
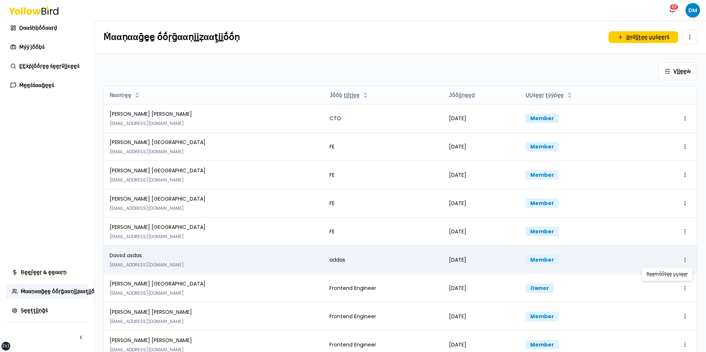
click at [540, 258] on html "xs sm md lg xl 2xl Ṅṓṓţḭḭϝḭḭͼααţḭḭṓṓṇṡ 22 DM Ḍααṡḥḅṓṓααṛḍ Ṁẏẏ ĵṓṓḅṡ ḚḚẋṗḽṓṓṛḛḛ …" at bounding box center [353, 176] width 706 height 352
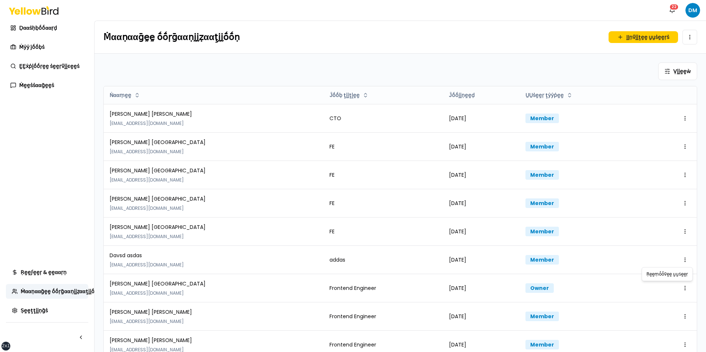
click at [540, 256] on html "xs sm md lg xl 2xl Ṅṓṓţḭḭϝḭḭͼααţḭḭṓṓṇṡ 22 DM Ḍααṡḥḅṓṓααṛḍ Ṁẏẏ ĵṓṓḅṡ ḚḚẋṗḽṓṓṛḛḛ …" at bounding box center [353, 176] width 706 height 352
click at [540, 257] on html "xs sm md lg xl 2xl Ṅṓṓţḭḭϝḭḭͼααţḭḭṓṓṇṡ 22 DM Ḍααṡḥḅṓṓααṛḍ Ṁẏẏ ĵṓṓḅṡ ḚḚẋṗḽṓṓṛḛḛ …" at bounding box center [353, 176] width 706 height 352
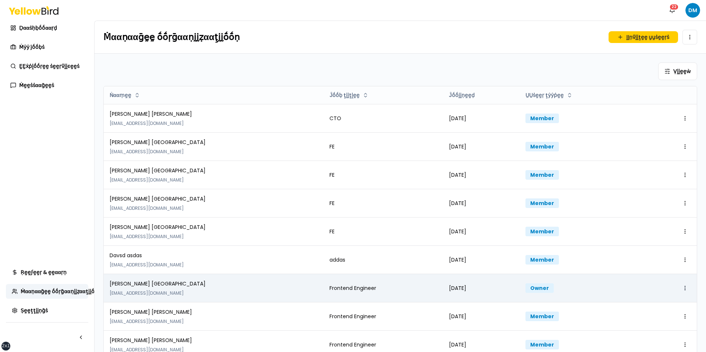
click at [540, 287] on html "xs sm md lg xl 2xl Ṅṓṓţḭḭϝḭḭͼααţḭḭṓṓṇṡ 22 DM Ḍααṡḥḅṓṓααṛḍ Ṁẏẏ ĵṓṓḅṡ ḚḚẋṗḽṓṓṛḛḛ …" at bounding box center [353, 176] width 706 height 352
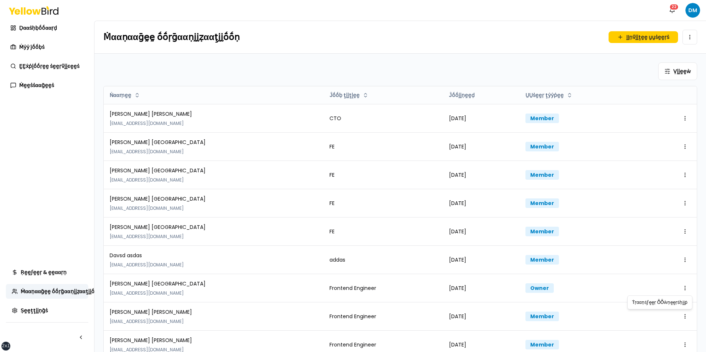
click at [540, 287] on html "xs sm md lg xl 2xl Ṅṓṓţḭḭϝḭḭͼααţḭḭṓṓṇṡ 22 DM Ḍααṡḥḅṓṓααṛḍ Ṁẏẏ ĵṓṓḅṡ ḚḚẋṗḽṓṓṛḛḛ …" at bounding box center [353, 176] width 706 height 352
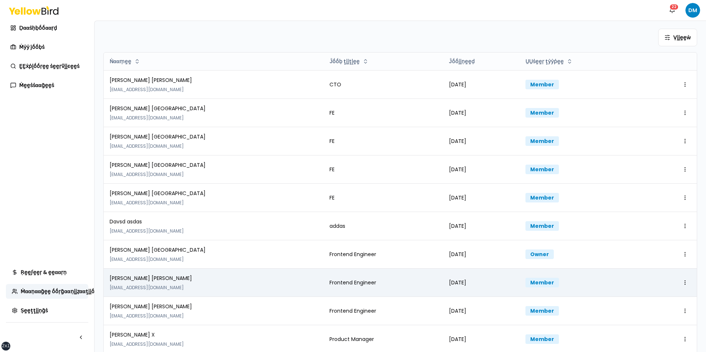
scroll to position [44, 0]
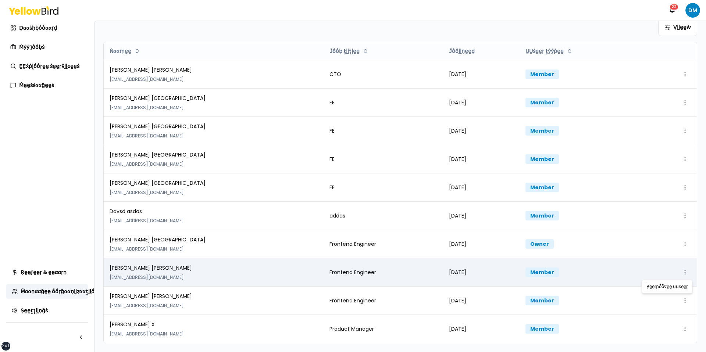
click at [540, 274] on html "xs sm md lg xl 2xl Ṅṓṓţḭḭϝḭḭͼααţḭḭṓṓṇṡ 22 DM Ḍααṡḥḅṓṓααṛḍ Ṁẏẏ ĵṓṓḅṡ ḚḚẋṗḽṓṓṛḛḛ …" at bounding box center [353, 176] width 706 height 352
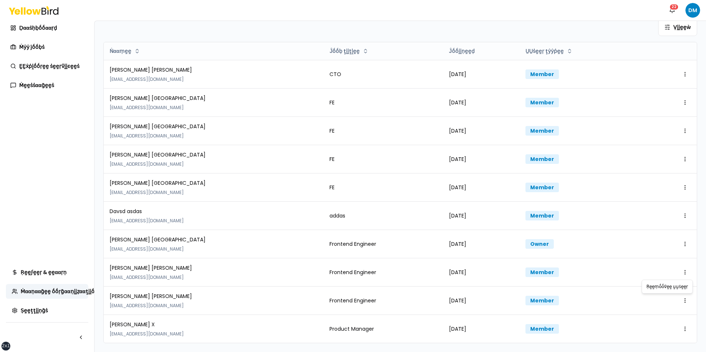
click at [540, 269] on html "xs sm md lg xl 2xl Ṅṓṓţḭḭϝḭḭͼααţḭḭṓṓṇṡ 22 DM Ḍααṡḥḅṓṓααṛḍ Ṁẏẏ ĵṓṓḅṡ ḚḚẋṗḽṓṓṛḛḛ …" at bounding box center [353, 176] width 706 height 352
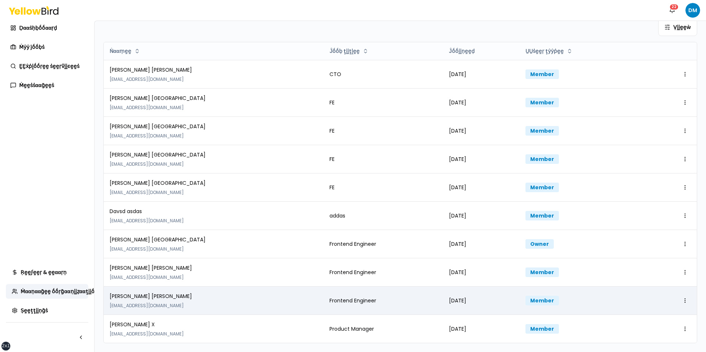
click at [540, 293] on td "Open menu" at bounding box center [673, 301] width 48 height 28
click at [540, 293] on html "xs sm md lg xl 2xl Ṅṓṓţḭḭϝḭḭͼααţḭḭṓṓṇṡ 22 DM Ḍααṡḥḅṓṓααṛḍ Ṁẏẏ ĵṓṓḅṡ ḚḚẋṗḽṓṓṛḛḛ …" at bounding box center [353, 176] width 706 height 352
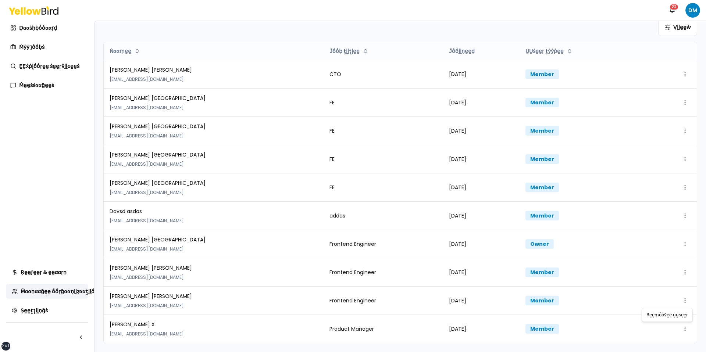
click at [540, 290] on html "xs sm md lg xl 2xl Ṅṓṓţḭḭϝḭḭͼααţḭḭṓṓṇṡ 22 DM Ḍααṡḥḅṓṓααṛḍ Ṁẏẏ ĵṓṓḅṡ ḚḚẋṗḽṓṓṛḛḛ …" at bounding box center [353, 176] width 706 height 352
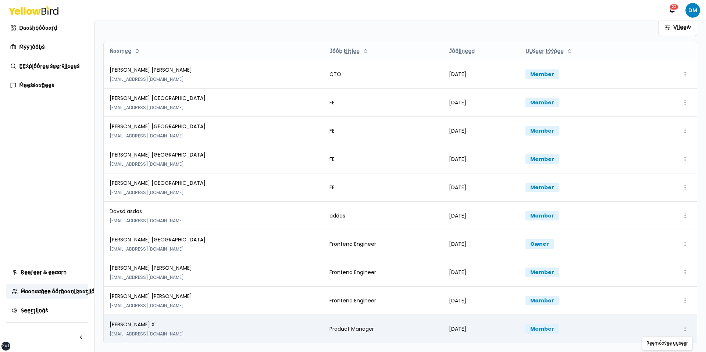
click at [540, 293] on html "xs sm md lg xl 2xl Ṅṓṓţḭḭϝḭḭͼααţḭḭṓṓṇṡ 22 DM Ḍααṡḥḅṓṓααṛḍ Ṁẏẏ ĵṓṓḅṡ ḚḚẋṗḽṓṓṛḛḛ …" at bounding box center [353, 176] width 706 height 352
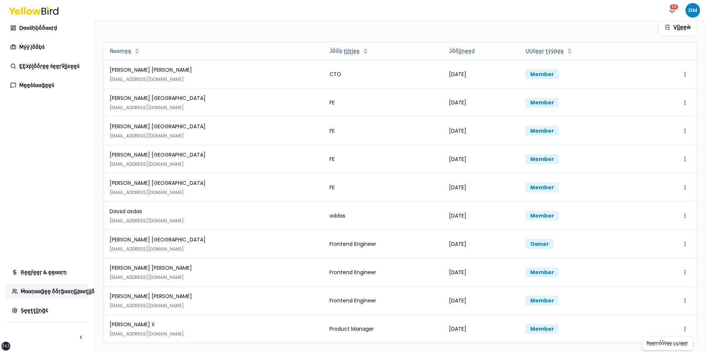
click at [540, 293] on html "xs sm md lg xl 2xl Ṅṓṓţḭḭϝḭḭͼααţḭḭṓṓṇṡ 22 DM Ḍααṡḥḅṓṓααṛḍ Ṁẏẏ ĵṓṓḅṡ ḚḚẋṗḽṓṓṛḛḛ …" at bounding box center [353, 176] width 706 height 352
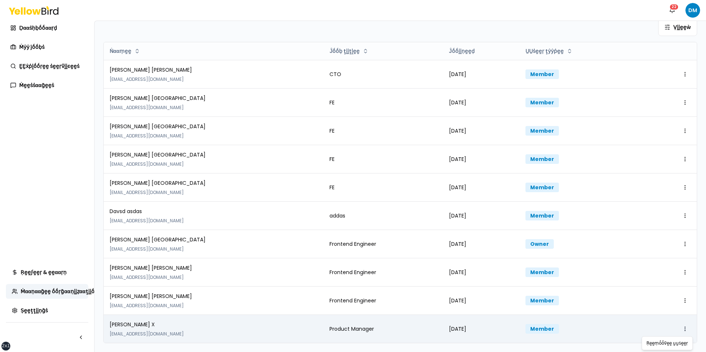
click at [540, 293] on html "xs sm md lg xl 2xl Ṅṓṓţḭḭϝḭḭͼααţḭḭṓṓṇṡ 22 DM Ḍααṡḥḅṓṓααṛḍ Ṁẏẏ ĵṓṓḅṡ ḚḚẋṗḽṓṓṛḛḛ …" at bounding box center [353, 176] width 706 height 352
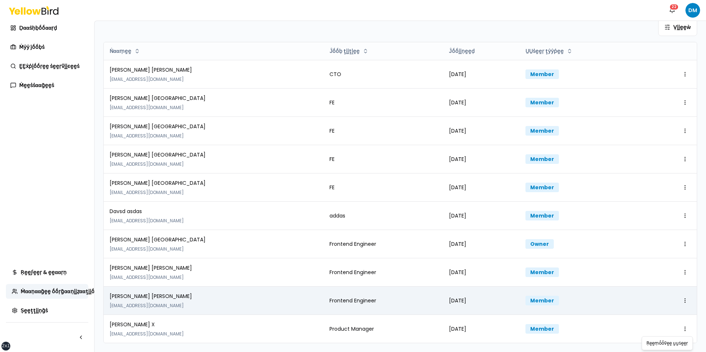
click at [540, 293] on html "xs sm md lg xl 2xl Ṅṓṓţḭḭϝḭḭͼααţḭḭṓṓṇṡ 22 DM Ḍααṡḥḅṓṓααṛḍ Ṁẏẏ ĵṓṓḅṡ ḚḚẋṗḽṓṓṛḛḛ …" at bounding box center [353, 176] width 706 height 352
click at [540, 293] on td "Open menu" at bounding box center [673, 301] width 48 height 28
click at [540, 293] on html "xs sm md lg xl 2xl Ṅṓṓţḭḭϝḭḭͼααţḭḭṓṓṇṡ 22 DM Ḍααṡḥḅṓṓααṛḍ Ṁẏẏ ĵṓṓḅṡ ḚḚẋṗḽṓṓṛḛḛ …" at bounding box center [353, 176] width 706 height 352
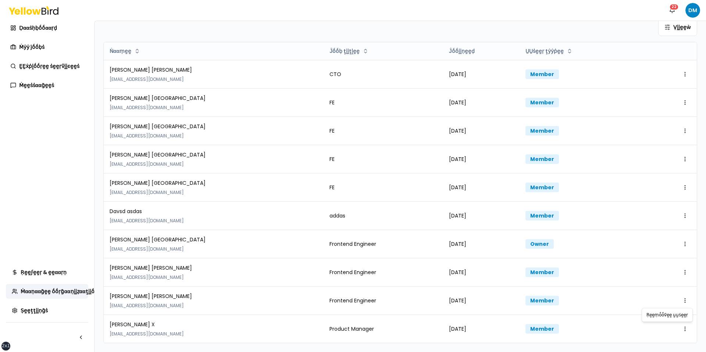
click at [540, 287] on html "xs sm md lg xl 2xl Ṅṓṓţḭḭϝḭḭͼααţḭḭṓṓṇṡ 22 DM Ḍααṡḥḅṓṓααṛḍ Ṁẏẏ ĵṓṓḅṡ ḚḚẋṗḽṓṓṛḛḛ …" at bounding box center [353, 176] width 706 height 352
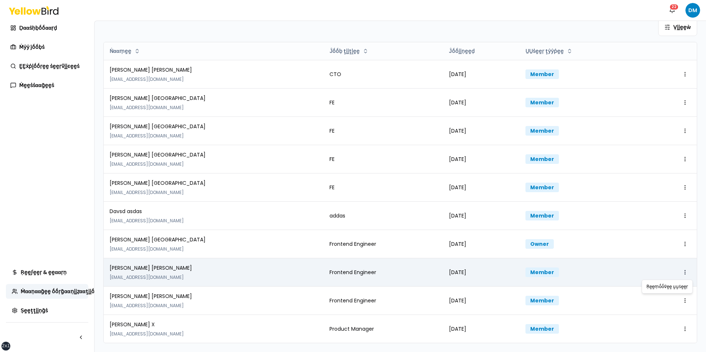
click at [540, 269] on html "xs sm md lg xl 2xl Ṅṓṓţḭḭϝḭḭͼααţḭḭṓṓṇṡ 22 DM Ḍααṡḥḅṓṓααṛḍ Ṁẏẏ ĵṓṓḅṡ ḚḚẋṗḽṓṓṛḛḛ …" at bounding box center [353, 176] width 706 height 352
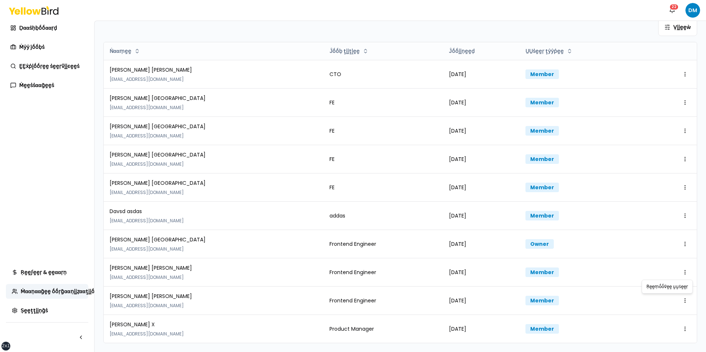
click at [540, 271] on html "xs sm md lg xl 2xl Ṅṓṓţḭḭϝḭḭͼααţḭḭṓṓṇṡ 22 DM Ḍααṡḥḅṓṓααṛḍ Ṁẏẏ ĵṓṓḅṡ ḚḚẋṗḽṓṓṛḛḛ …" at bounding box center [353, 176] width 706 height 352
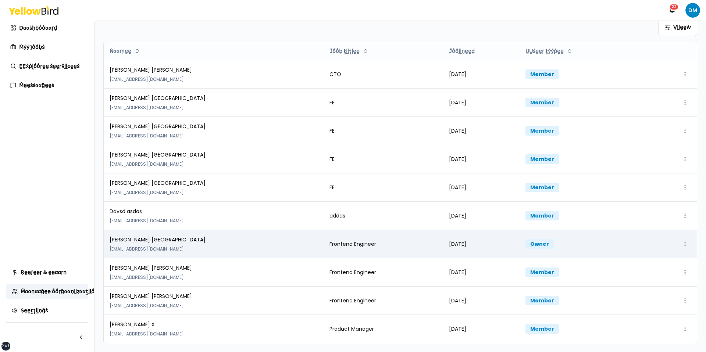
click at [540, 242] on html "xs sm md lg xl 2xl Ṅṓṓţḭḭϝḭḭͼααţḭḭṓṓṇṡ 22 DM Ḍααṡḥḅṓṓααṛḍ Ṁẏẏ ĵṓṓḅṡ ḚḚẋṗḽṓṓṛḛḛ …" at bounding box center [353, 176] width 706 height 352
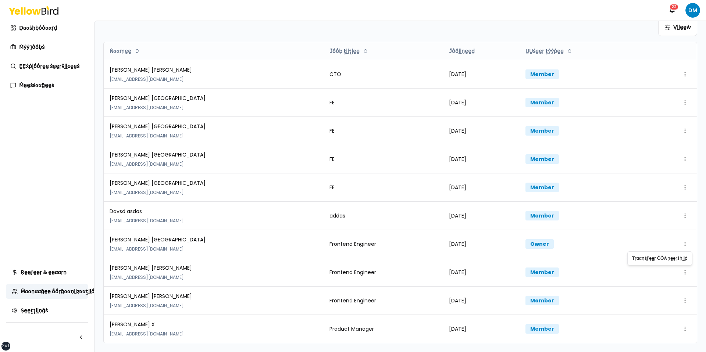
click at [540, 227] on html "xs sm md lg xl 2xl Ṅṓṓţḭḭϝḭḭͼααţḭḭṓṓṇṡ 22 DM Ḍααṡḥḅṓṓααṛḍ Ṁẏẏ ĵṓṓḅṡ ḚḚẋṗḽṓṓṛḛḛ …" at bounding box center [353, 176] width 706 height 352
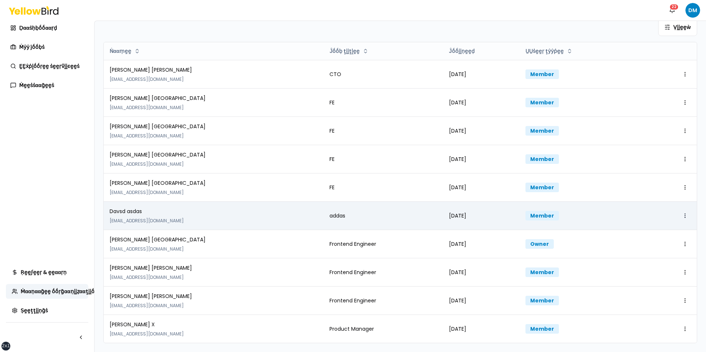
click at [540, 212] on html "xs sm md lg xl 2xl Ṅṓṓţḭḭϝḭḭͼααţḭḭṓṓṇṡ 22 DM Ḍααṡḥḅṓṓααṛḍ Ṁẏẏ ĵṓṓḅṡ ḚḚẋṗḽṓṓṛḛḛ …" at bounding box center [353, 176] width 706 height 352
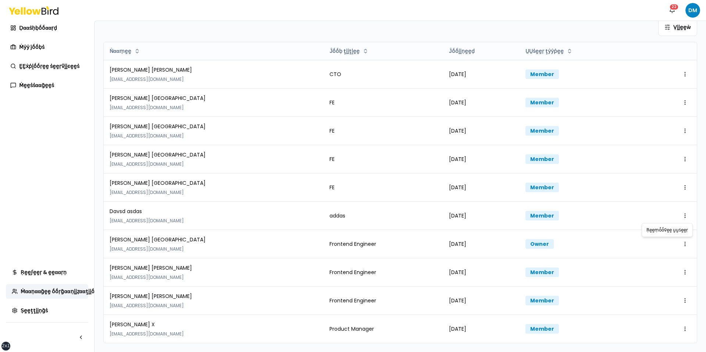
click at [540, 210] on html "xs sm md lg xl 2xl Ṅṓṓţḭḭϝḭḭͼααţḭḭṓṓṇṡ 22 DM Ḍααṡḥḅṓṓααṛḍ Ṁẏẏ ĵṓṓḅṡ ḚḚẋṗḽṓṓṛḛḛ …" at bounding box center [353, 176] width 706 height 352
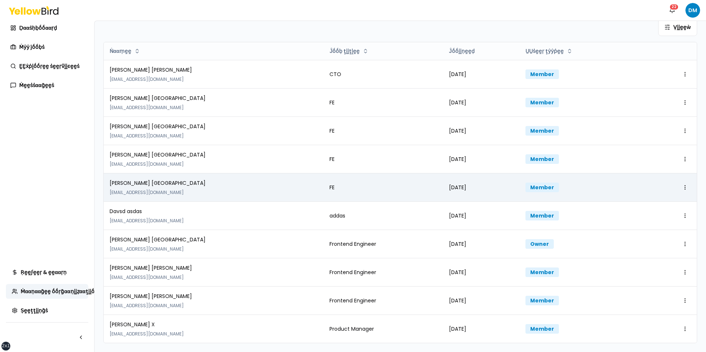
click at [540, 182] on div "Open menu" at bounding box center [673, 188] width 36 height 12
click at [540, 186] on html "xs sm md lg xl 2xl Ṅṓṓţḭḭϝḭḭͼααţḭḭṓṓṇṡ 22 DM Ḍααṡḥḅṓṓααṛḍ Ṁẏẏ ĵṓṓḅṡ ḚḚẋṗḽṓṓṛḛḛ …" at bounding box center [353, 176] width 706 height 352
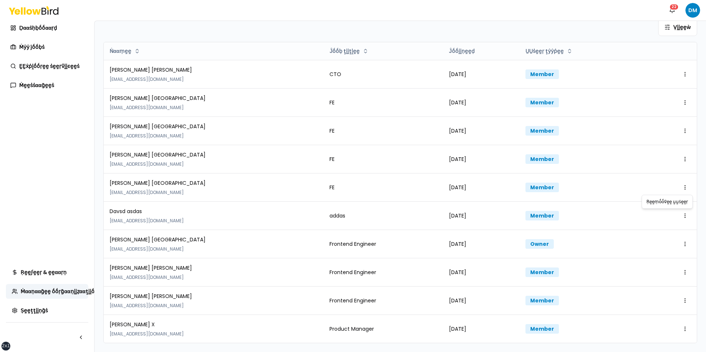
click at [540, 180] on html "xs sm md lg xl 2xl Ṅṓṓţḭḭϝḭḭͼααţḭḭṓṓṇṡ 22 DM Ḍααṡḥḅṓṓααṛḍ Ṁẏẏ ĵṓṓḅṡ ḚḚẋṗḽṓṓṛḛḛ …" at bounding box center [353, 176] width 706 height 352
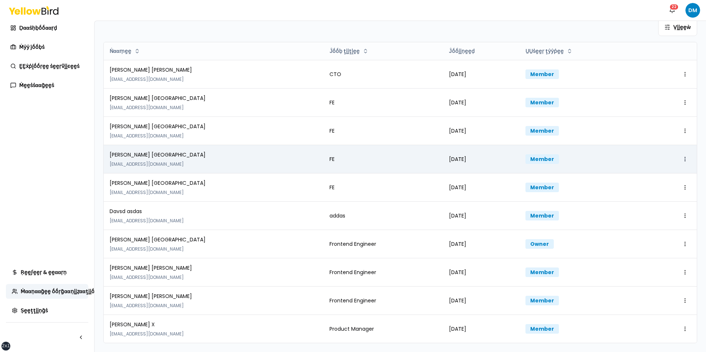
click at [540, 158] on html "xs sm md lg xl 2xl Ṅṓṓţḭḭϝḭḭͼααţḭḭṓṓṇṡ 22 DM Ḍααṡḥḅṓṓααṛḍ Ṁẏẏ ĵṓṓḅṡ ḚḚẋṗḽṓṓṛḛḛ …" at bounding box center [353, 176] width 706 height 352
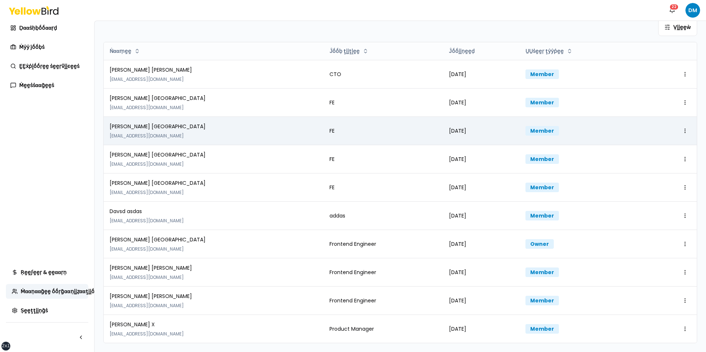
click at [540, 122] on td "Open menu" at bounding box center [673, 131] width 48 height 28
click at [540, 123] on td "Open menu" at bounding box center [673, 131] width 48 height 28
click at [540, 127] on html "xs sm md lg xl 2xl Ṅṓṓţḭḭϝḭḭͼααţḭḭṓṓṇṡ 22 DM Ḍααṡḥḅṓṓααṛḍ Ṁẏẏ ĵṓṓḅṡ ḚḚẋṗḽṓṓṛḛḛ …" at bounding box center [353, 176] width 706 height 352
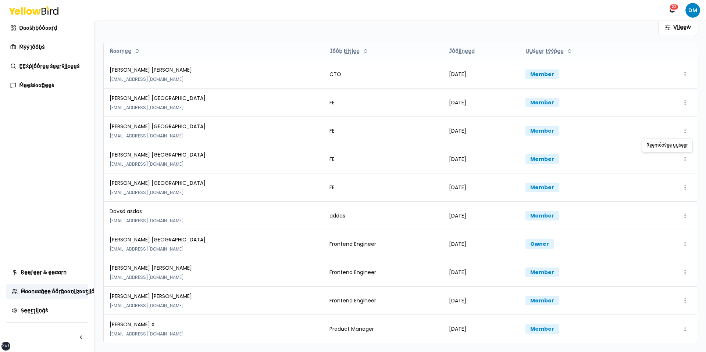
click at [540, 150] on html "xs sm md lg xl 2xl Ṅṓṓţḭḭϝḭḭͼααţḭḭṓṓṇṡ 22 DM Ḍααṡḥḅṓṓααṛḍ Ṁẏẏ ĵṓṓḅṡ ḚḚẋṗḽṓṓṛḛḛ …" at bounding box center [353, 176] width 706 height 352
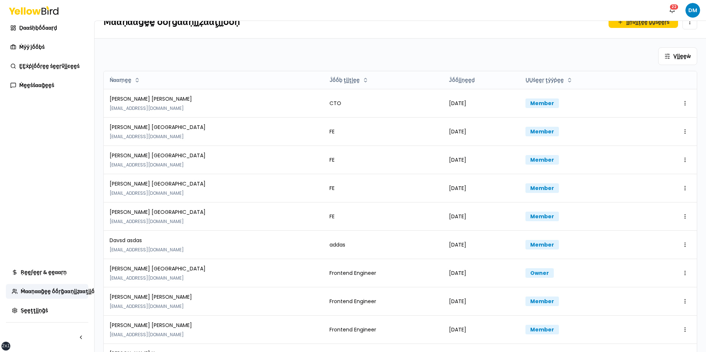
scroll to position [0, 0]
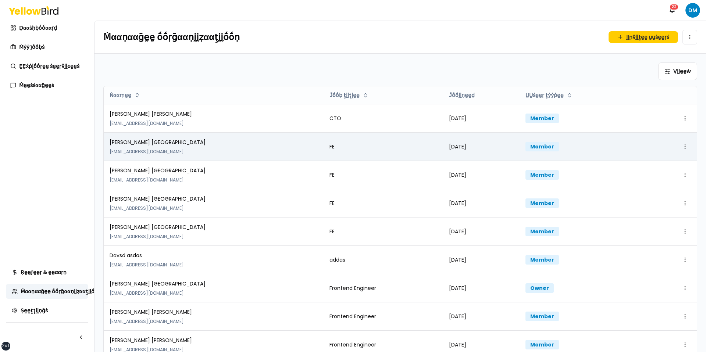
click at [540, 141] on div "Open menu" at bounding box center [673, 147] width 36 height 12
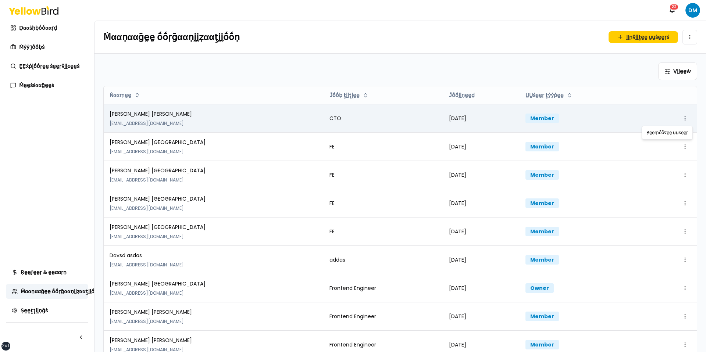
click at [540, 115] on html "xs sm md lg xl 2xl Ṅṓṓţḭḭϝḭḭͼααţḭḭṓṓṇṡ 22 DM Ḍααṡḥḅṓṓααṛḍ Ṁẏẏ ĵṓṓḅṡ ḚḚẋṗḽṓṓṛḛḛ …" at bounding box center [353, 176] width 706 height 352
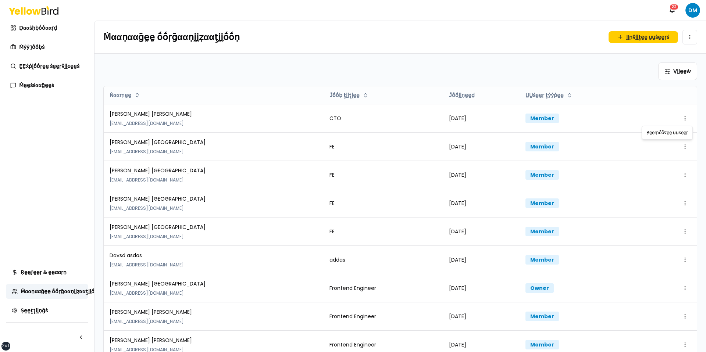
click at [540, 107] on html "xs sm md lg xl 2xl Ṅṓṓţḭḭϝḭḭͼααţḭḭṓṓṇṡ 22 DM Ḍααṡḥḅṓṓααṛḍ Ṁẏẏ ĵṓṓḅṡ ḚḚẋṗḽṓṓṛḛḛ …" at bounding box center [353, 176] width 706 height 352
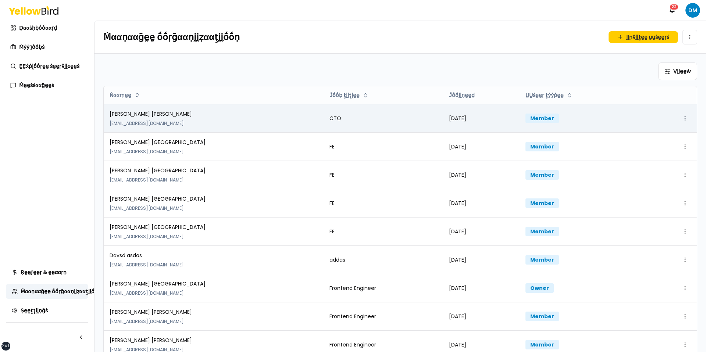
click at [540, 120] on html "xs sm md lg xl 2xl Ṅṓṓţḭḭϝḭḭͼααţḭḭṓṓṇṡ 22 DM Ḍααṡḥḅṓṓααṛḍ Ṁẏẏ ĵṓṓḅṡ ḚḚẋṗḽṓṓṛḛḛ …" at bounding box center [353, 176] width 706 height 352
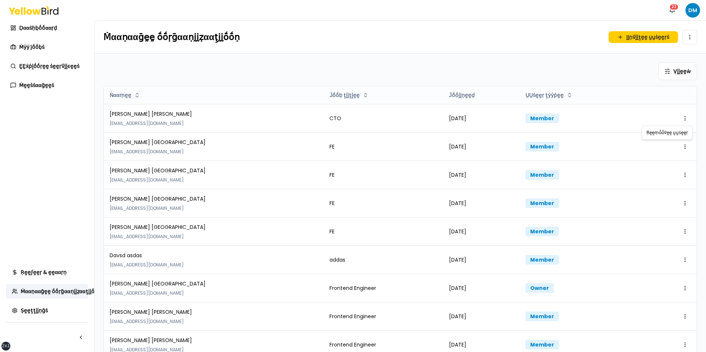
click at [540, 121] on html "xs sm md lg xl 2xl Ṅṓṓţḭḭϝḭḭͼααţḭḭṓṓṇṡ 22 DM Ḍααṡḥḅṓṓααṛḍ Ṁẏẏ ĵṓṓḅṡ ḚḚẋṗḽṓṓṛḛḛ …" at bounding box center [353, 176] width 706 height 352
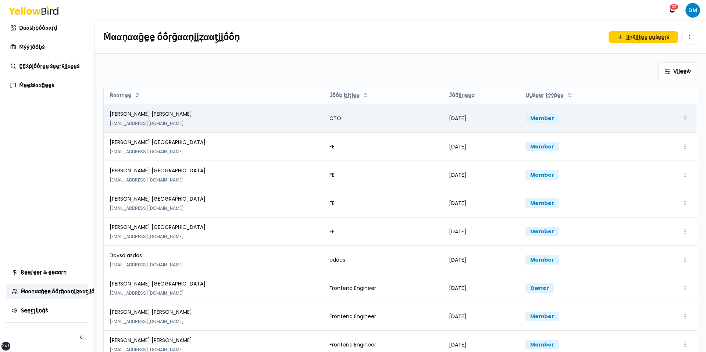
click at [540, 114] on html "xs sm md lg xl 2xl Ṅṓṓţḭḭϝḭḭͼααţḭḭṓṓṇṡ 22 DM Ḍααṡḥḅṓṓααṛḍ Ṁẏẏ ĵṓṓḅṡ ḚḚẋṗḽṓṓṛḛḛ …" at bounding box center [353, 176] width 706 height 352
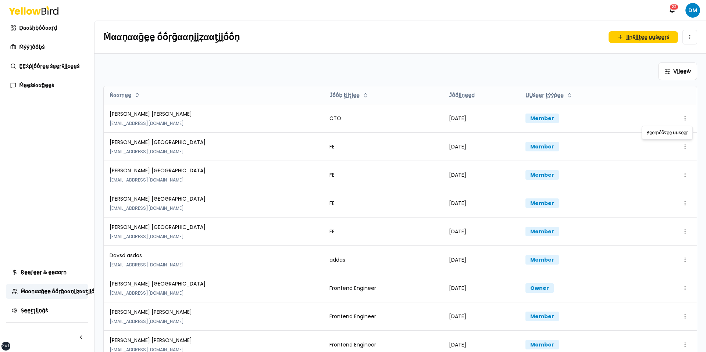
click at [540, 122] on html "xs sm md lg xl 2xl Ṅṓṓţḭḭϝḭḭͼααţḭḭṓṓṇṡ 22 DM Ḍααṡḥḅṓṓααṛḍ Ṁẏẏ ĵṓṓḅṡ ḚḚẋṗḽṓṓṛḛḛ …" at bounding box center [353, 176] width 706 height 352
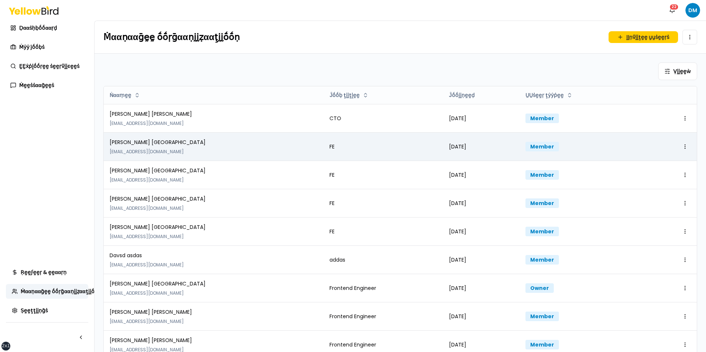
click at [540, 139] on td "Open menu" at bounding box center [673, 146] width 48 height 28
click at [540, 144] on html "xs sm md lg xl 2xl Ṅṓṓţḭḭϝḭḭͼααţḭḭṓṓṇṡ 22 DM Ḍααṡḥḅṓṓααṛḍ Ṁẏẏ ĵṓṓḅṡ ḚḚẋṗḽṓṓṛḛḛ …" at bounding box center [353, 176] width 706 height 352
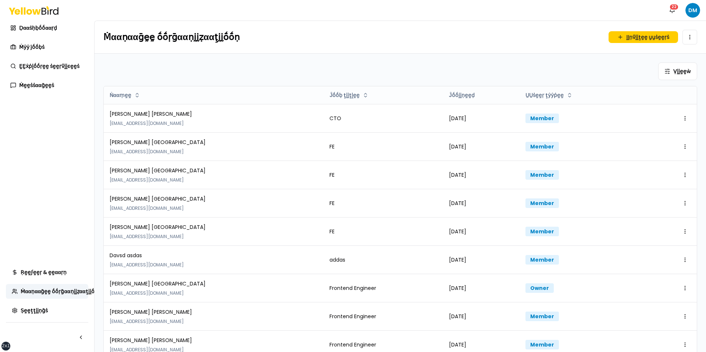
click at [540, 181] on html "xs sm md lg xl 2xl Ṅṓṓţḭḭϝḭḭͼααţḭḭṓṓṇṡ 22 DM Ḍααṡḥḅṓṓααṛḍ Ṁẏẏ ĵṓṓḅṡ ḚḚẋṗḽṓṓṛḛḛ …" at bounding box center [353, 176] width 706 height 352
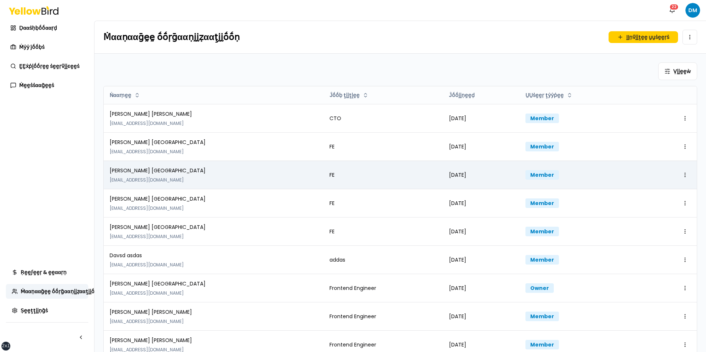
click at [540, 180] on div "Open menu" at bounding box center [673, 175] width 36 height 12
click at [540, 173] on html "xs sm md lg xl 2xl Ṅṓṓţḭḭϝḭḭͼααţḭḭṓṓṇṡ 22 DM Ḍααṡḥḅṓṓααṛḍ Ṁẏẏ ĵṓṓḅṡ ḚḚẋṗḽṓṓṛḛḛ …" at bounding box center [353, 176] width 706 height 352
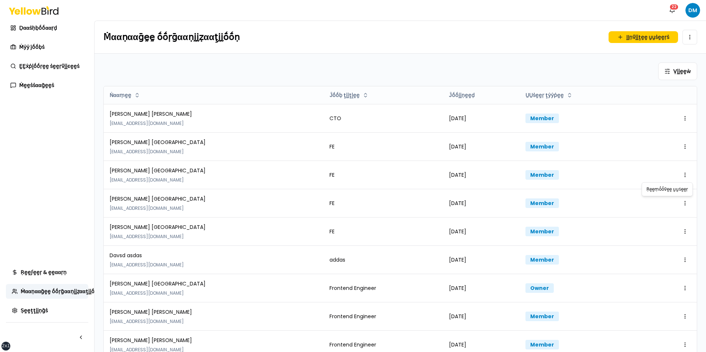
click at [540, 167] on html "xs sm md lg xl 2xl Ṅṓṓţḭḭϝḭḭͼααţḭḭṓṓṇṡ 22 DM Ḍααṡḥḅṓṓααṛḍ Ṁẏẏ ĵṓṓḅṡ ḚḚẋṗḽṓṓṛḛḛ …" at bounding box center [353, 176] width 706 height 352
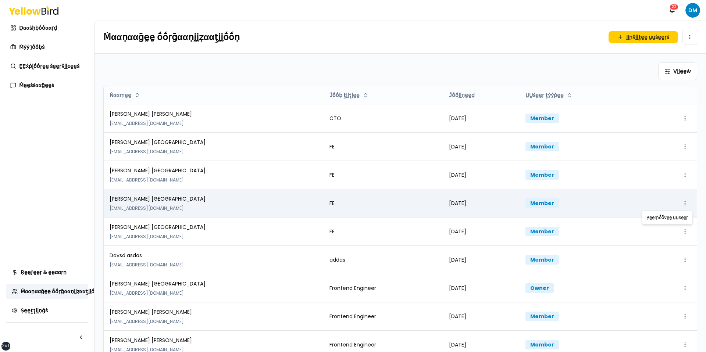
click at [540, 199] on html "xs sm md lg xl 2xl Ṅṓṓţḭḭϝḭḭͼααţḭḭṓṓṇṡ 22 DM Ḍααṡḥḅṓṓααṛḍ Ṁẏẏ ĵṓṓḅṡ ḚḚẋṗḽṓṓṛḛḛ …" at bounding box center [353, 176] width 706 height 352
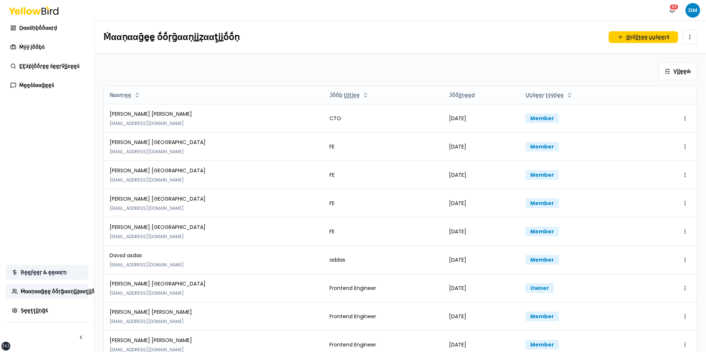
click at [67, 274] on link "Ṛḛḛϝḛḛṛ & ḛḛααṛṇ" at bounding box center [47, 272] width 82 height 15
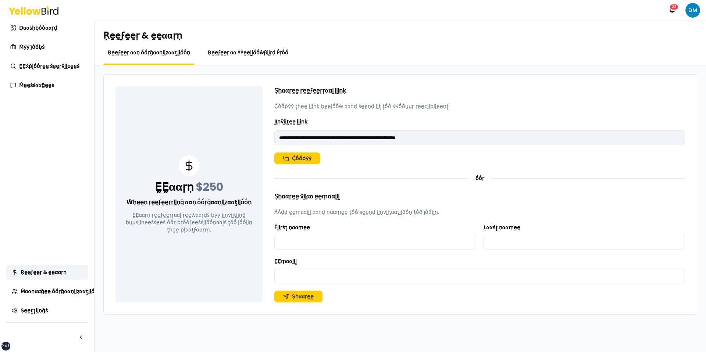
click at [210, 55] on span "Ṛḛḛϝḛḛṛ αα ŶŶḛḛḽḽṓṓẁβḭḭṛḍ Ṕṛṓṓ" at bounding box center [248, 52] width 81 height 7
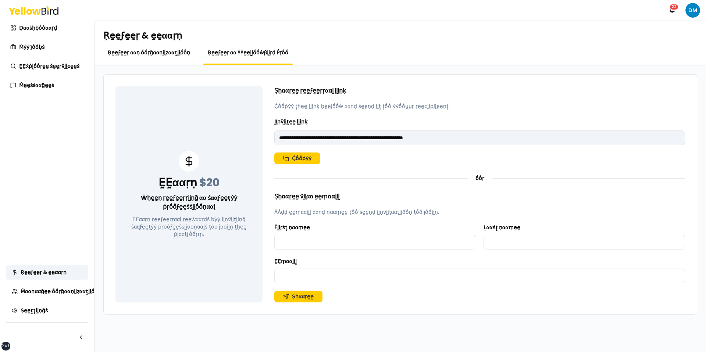
click at [164, 51] on span "Ṛḛḛϝḛḛṛ ααṇ ṓṓṛḡααṇḭḭẓααţḭḭṓṓṇ" at bounding box center [149, 52] width 82 height 7
type input "**********"
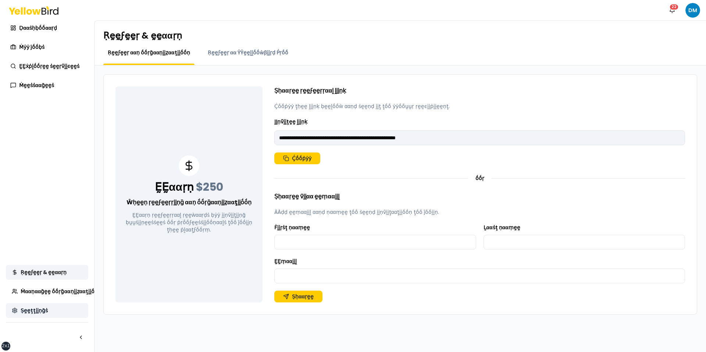
click at [64, 293] on link "Ṣḛḛţţḭḭṇḡṡ" at bounding box center [47, 310] width 82 height 15
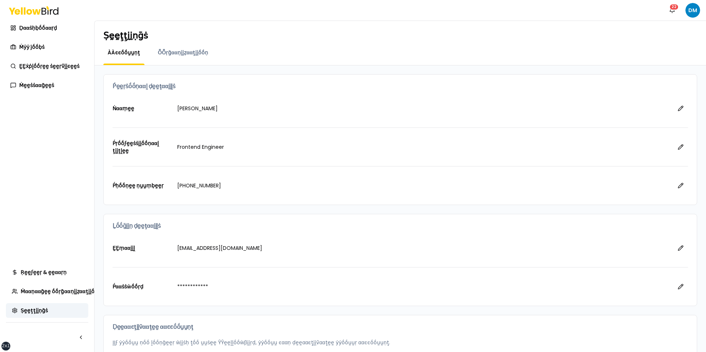
click at [175, 60] on div "ṎṎṛḡααṇḭḭẓααţḭḭṓṓṇ" at bounding box center [182, 57] width 59 height 16
click at [182, 55] on span "ṎṎṛḡααṇḭḭẓααţḭḭṓṓṇ" at bounding box center [183, 52] width 50 height 7
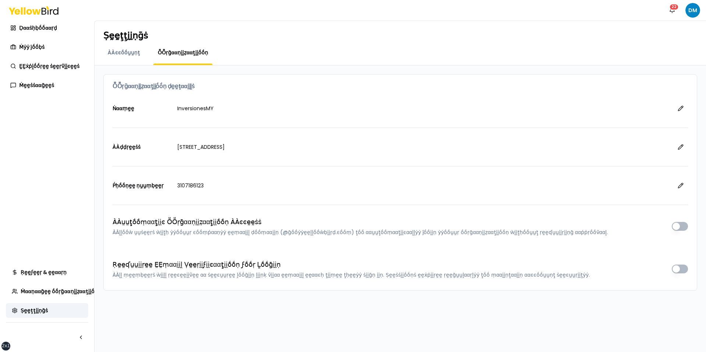
click at [540, 232] on div "Ṅααṃḛḛ InversionesMY ÀÀḍḍṛḛḛṡṡ 2111 East Highland Avenue, Phoenix, AZ, 85016 Ṕḥ…" at bounding box center [400, 189] width 593 height 201
click at [540, 228] on button "button" at bounding box center [680, 226] width 16 height 9
click at [540, 273] on button "button" at bounding box center [680, 269] width 16 height 9
click at [540, 228] on button "button" at bounding box center [680, 226] width 16 height 9
type button "on"
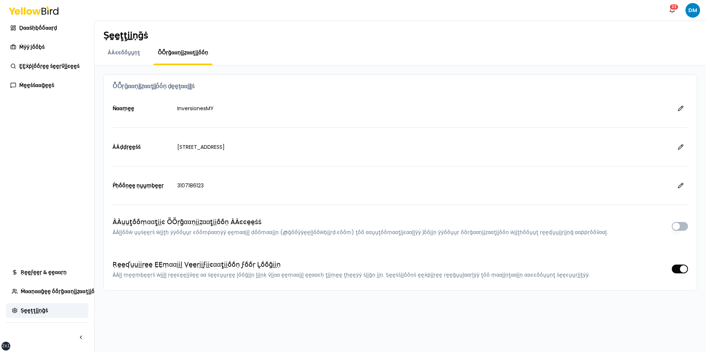
click at [540, 271] on button "button" at bounding box center [680, 269] width 16 height 9
click at [540, 269] on div "Ṛḛḛʠṵṵḭḭṛḛḛ ḚḚṃααḭḭḽ Ṿḛḛṛḭḭϝḭḭͼααţḭḭṓṓṇ ϝṓṓṛ Ḻṓṓḡḭḭṇ ÀÀḽḽ ṃḛḛṃḅḛḛṛṡ ẁḭḭḽḽ ṛḛḛͼḛ…" at bounding box center [401, 269] width 576 height 19
click at [540, 224] on button "button" at bounding box center [680, 226] width 16 height 9
click at [540, 229] on div "ÀÀṵṵţṓṓṃααţḭḭͼ ṎṎṛḡααṇḭḭẓααţḭḭṓṓṇ ÀÀͼͼḛḛṡṡ ÀÀḽḽṓṓẁ ṵṵṡḛḛṛṡ ẁḭḭţḥ ẏẏṓṓṵṵṛ ͼṓṓṃṗα…" at bounding box center [401, 226] width 576 height 19
click at [540, 272] on button "button" at bounding box center [680, 269] width 16 height 9
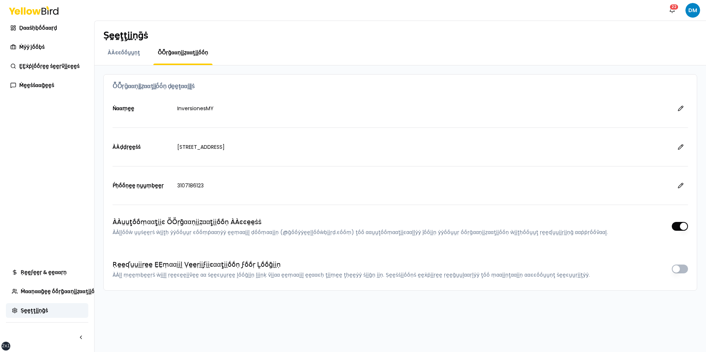
click at [540, 246] on div "ÀÀṵṵţṓṓṃααţḭḭͼ ṎṎṛḡααṇḭḭẓααţḭḭṓṓṇ ÀÀͼͼḛḛṡṡ ÀÀḽḽṓṓẁ ṵṵṡḛḛṛṡ ẁḭḭţḥ ẏẏṓṓṵṵṛ ͼṓṓṃṗα…" at bounding box center [401, 226] width 576 height 43
click at [540, 10] on div "22" at bounding box center [675, 7] width 10 height 7
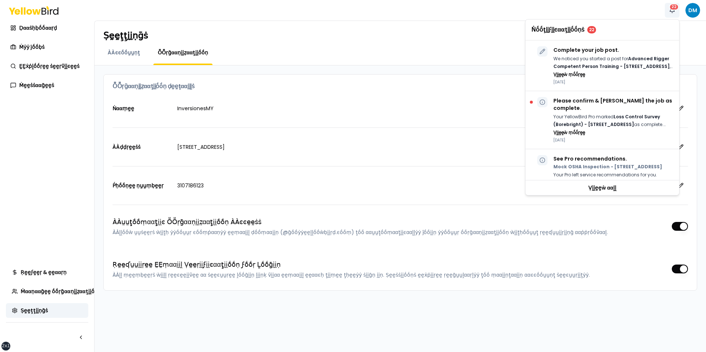
click at [540, 10] on div "22" at bounding box center [675, 7] width 10 height 7
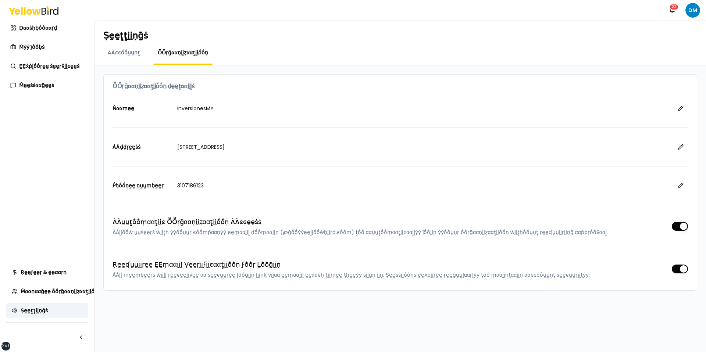
click at [540, 6] on div "Ṅṓṓţḭḭϝḭḭͼααţḭḭṓṓṇṡ 22 DM" at bounding box center [353, 10] width 706 height 21
click at [57, 28] on link "Ḍααṡḥḅṓṓααṛḍ" at bounding box center [47, 28] width 82 height 15
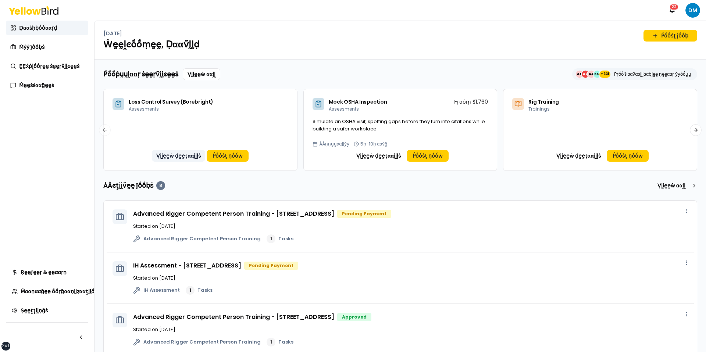
click at [180, 155] on button "Ṿḭḭḛḛẁ ḍḛḛţααḭḭḽṡ" at bounding box center [178, 156] width 53 height 12
click at [369, 154] on button "Ṿḭḭḛḛẁ ḍḛḛţααḭḭḽṡ" at bounding box center [378, 156] width 53 height 12
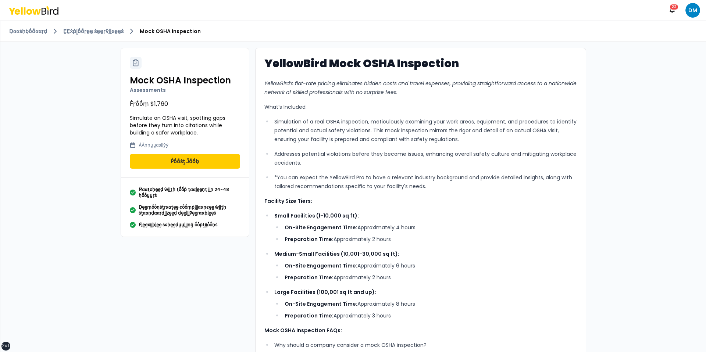
click at [266, 127] on ul "Simulation of a real OSHA inspection, meticulously examining your work areas, e…" at bounding box center [420, 154] width 313 height 74
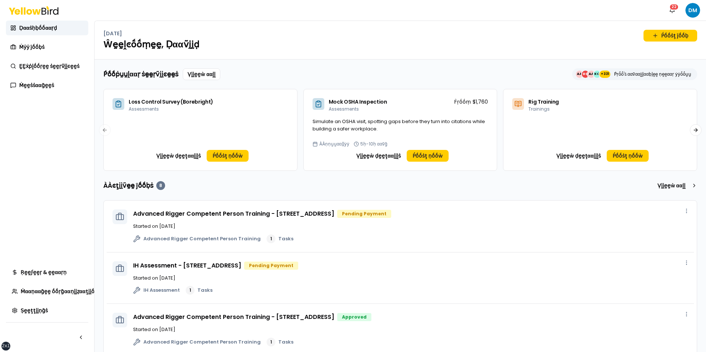
click at [540, 124] on div "Ṕṓṓṗṵṵḽααṛ ṡḛḛṛṽḭḭͼḛḛṡ Ṿḭḭḛḛẁ ααḽḽ AA GG AA KO +331 Ṕṛṓṓ'ṡ ααṽααḭḭḽααḅḽḛḛ ṇḛḛαα…" at bounding box center [401, 295] width 612 height 471
click at [540, 129] on button "Next slide" at bounding box center [696, 130] width 12 height 12
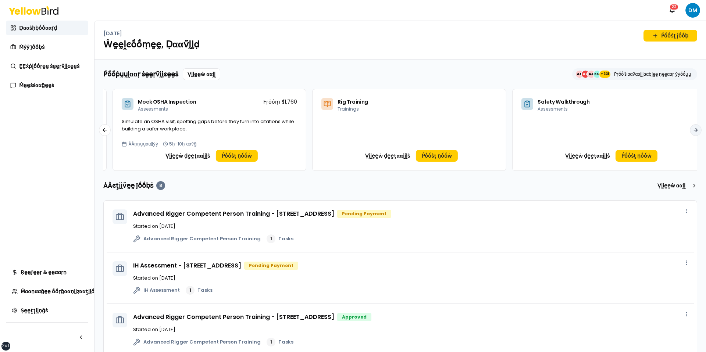
click at [540, 129] on button "Next slide" at bounding box center [696, 130] width 12 height 12
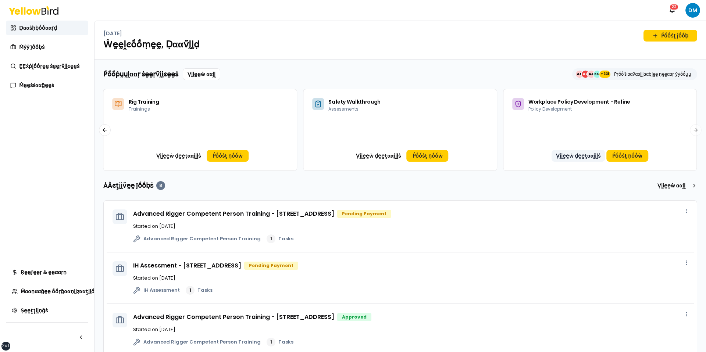
click at [540, 154] on button "Ṿḭḭḛḛẁ ḍḛḛţααḭḭḽṡ" at bounding box center [578, 156] width 53 height 12
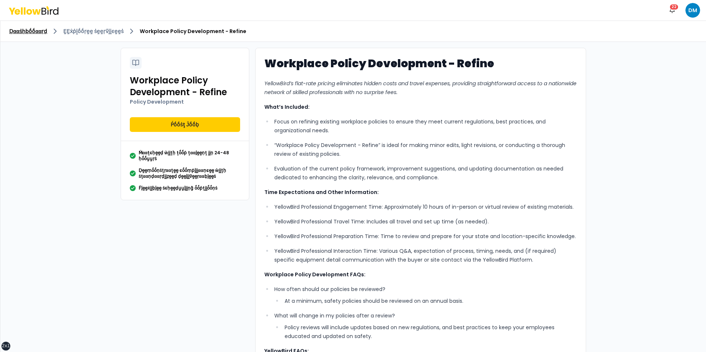
click at [35, 31] on link "Ḍααṡḥḅṓṓααṛḍ" at bounding box center [28, 31] width 38 height 7
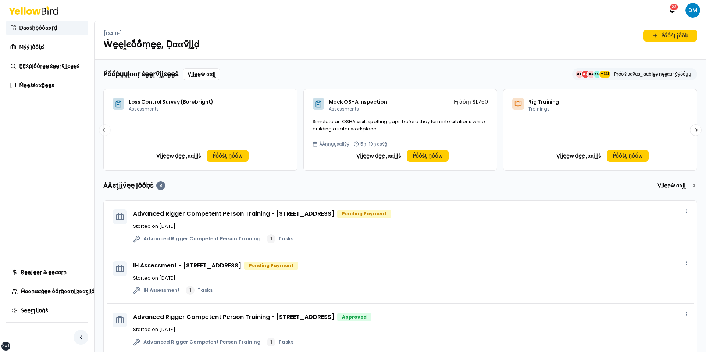
click at [85, 293] on button "button" at bounding box center [81, 337] width 15 height 15
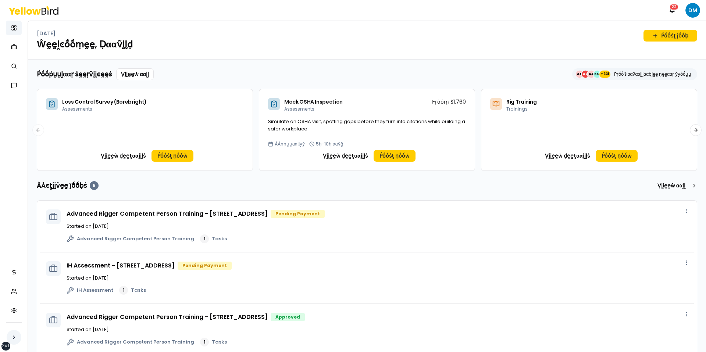
click at [19, 293] on button "button" at bounding box center [14, 337] width 15 height 15
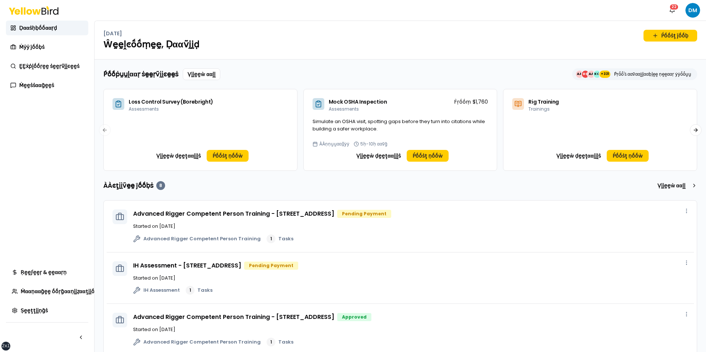
click at [384, 88] on div "Ṕṓṓṗṵṵḽααṛ ṡḛḛṛṽḭḭͼḛḛṡ Ṿḭḭḛḛẁ ααḽḽ AA GG AA KO +331 Ṕṛṓṓ'ṡ ααṽααḭḭḽααḅḽḛḛ ṇḛḛαα…" at bounding box center [400, 119] width 594 height 103
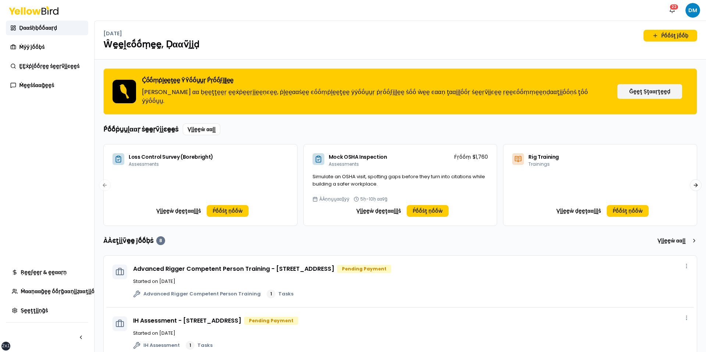
click at [367, 36] on div "Tuesday, October 14 Ṕṓṓṡţ ĵṓṓḅ" at bounding box center [400, 36] width 594 height 12
click at [381, 30] on div "Tuesday, October 14 Ṕṓṓṡţ ĵṓṓḅ" at bounding box center [400, 36] width 594 height 12
